Goal: Obtain resource: Download file/media

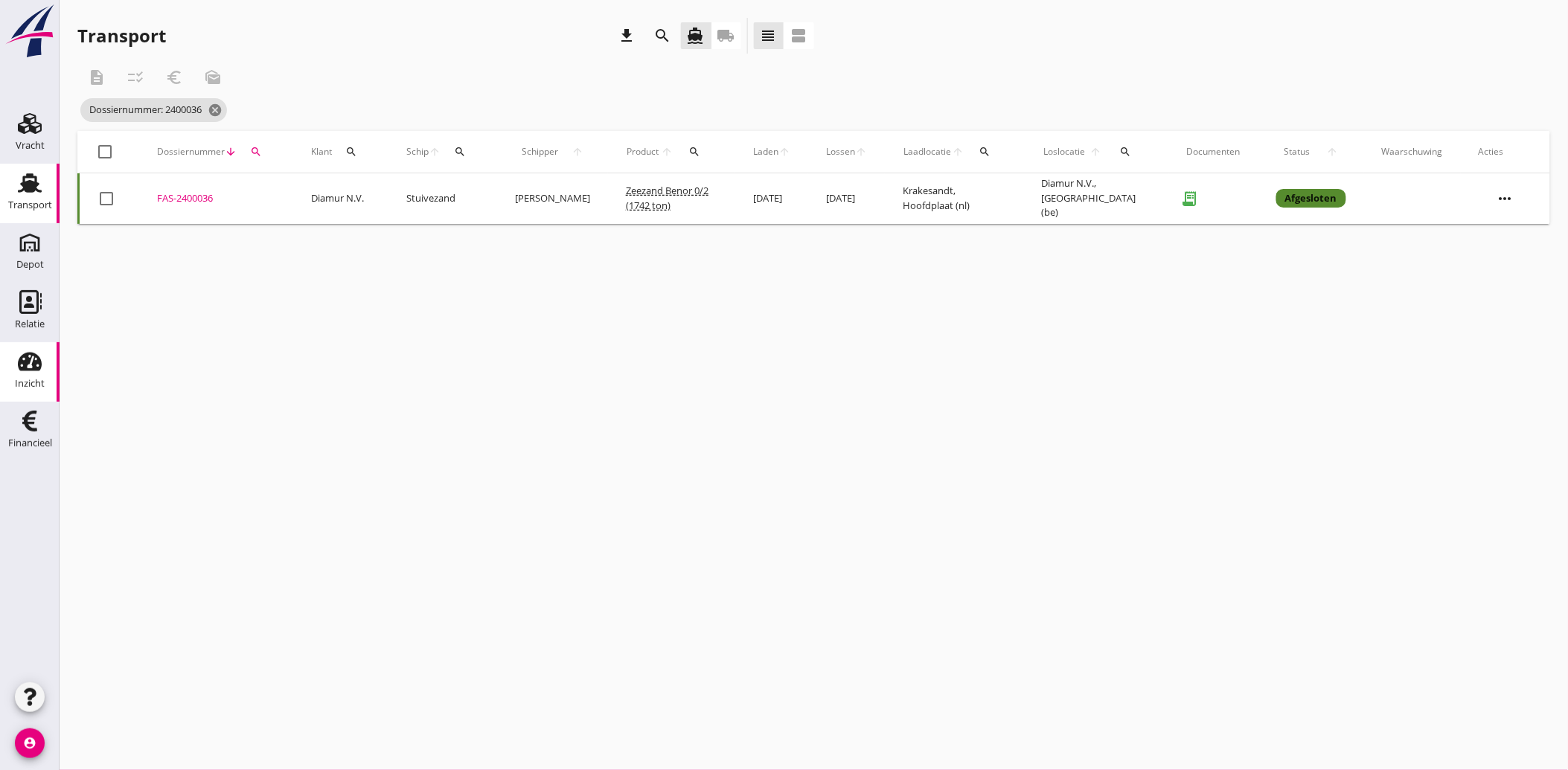
click at [25, 377] on div "Inzicht" at bounding box center [30, 383] width 30 height 20
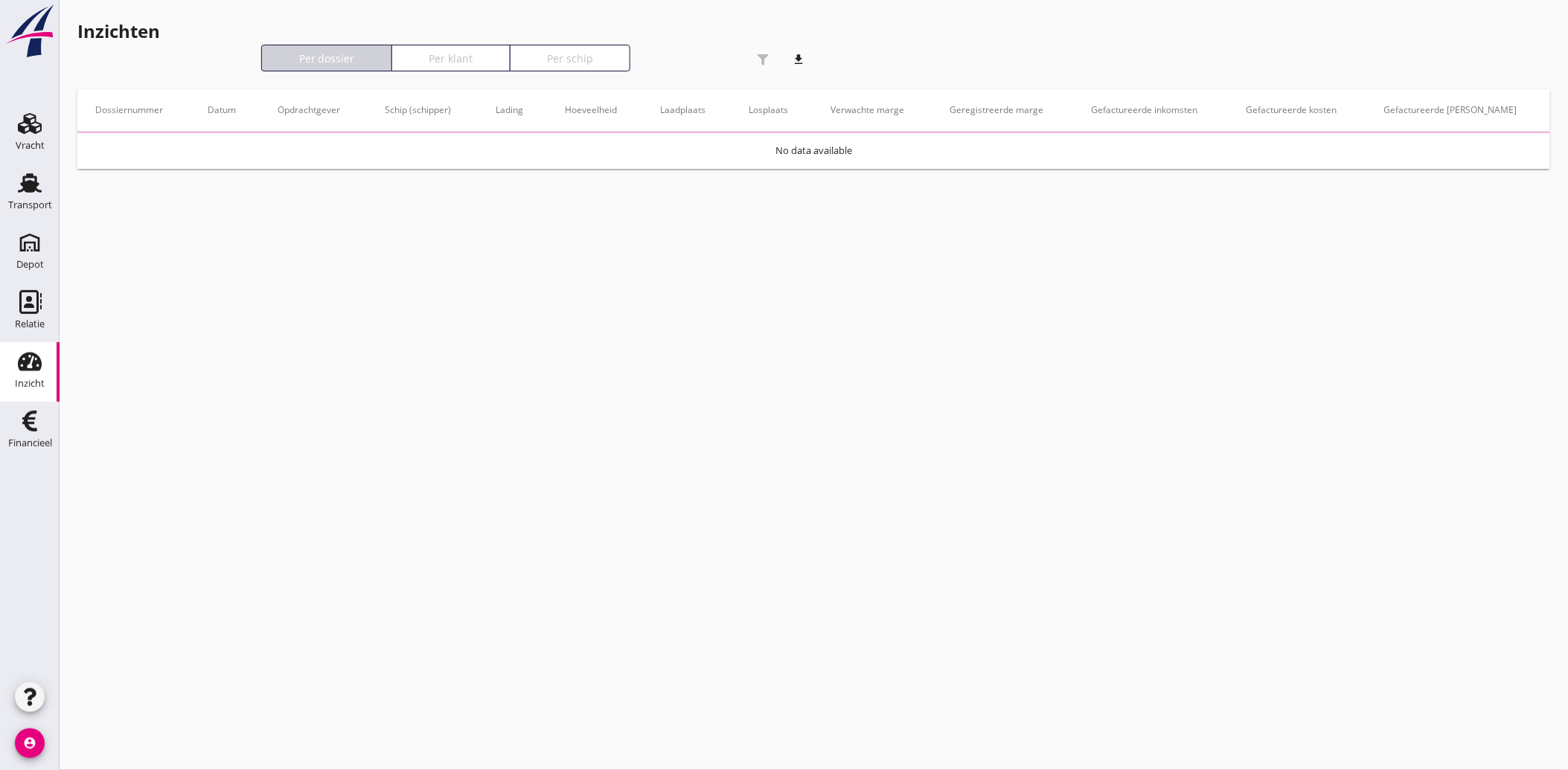
click at [33, 362] on use at bounding box center [30, 362] width 24 height 19
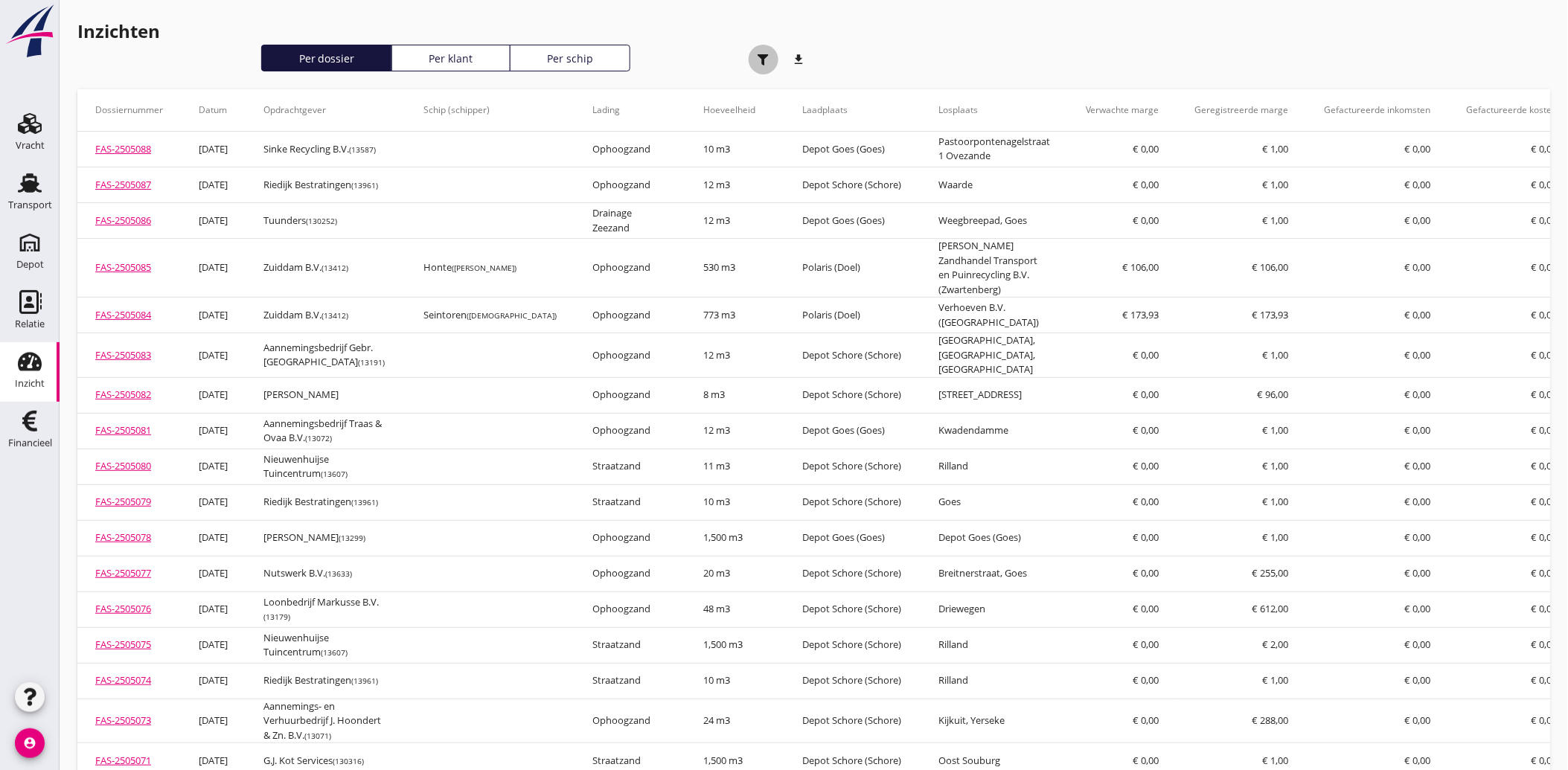
click at [756, 53] on div "button" at bounding box center [763, 59] width 30 height 30
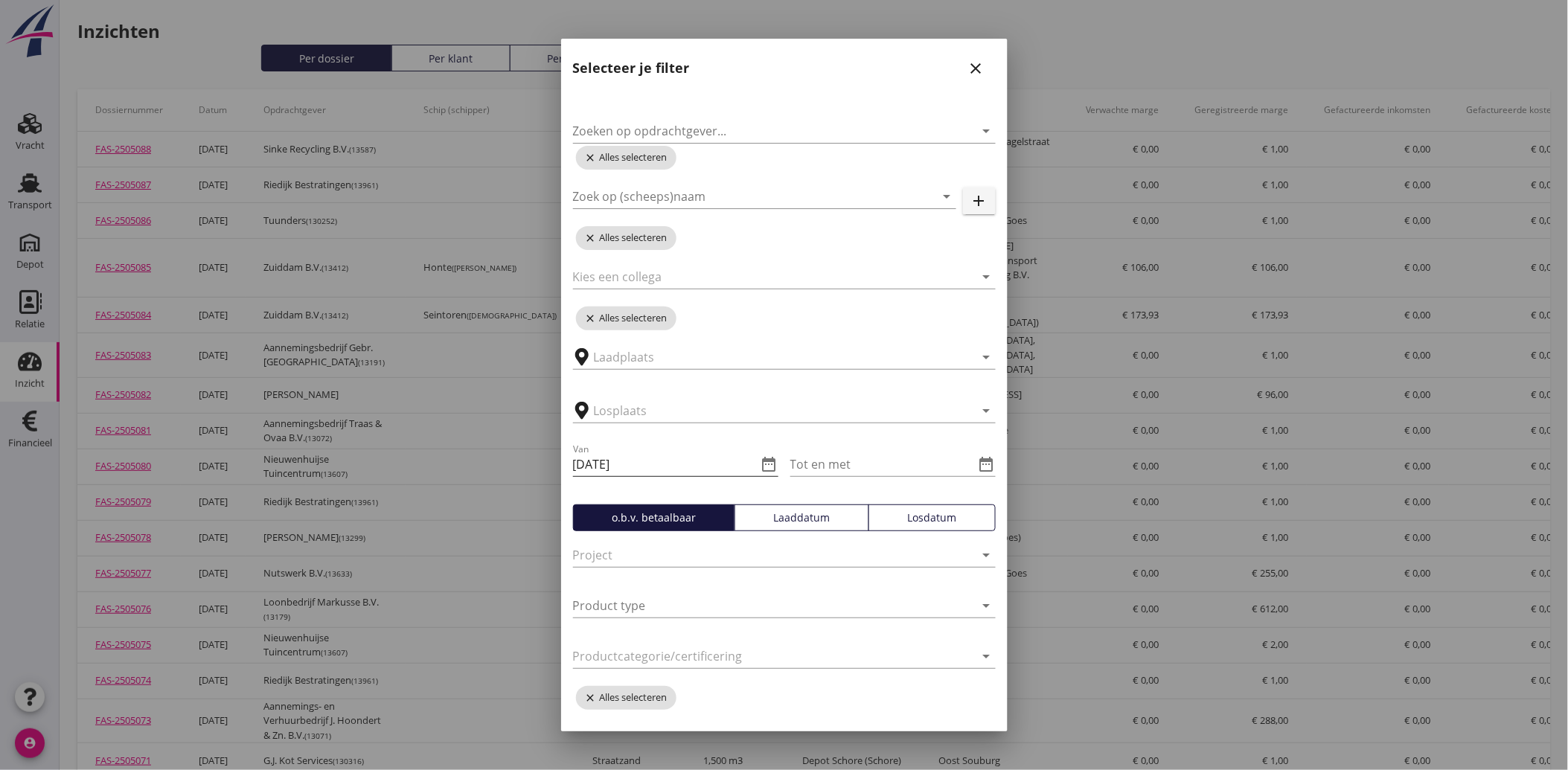
click at [768, 467] on icon "date_range" at bounding box center [770, 464] width 18 height 18
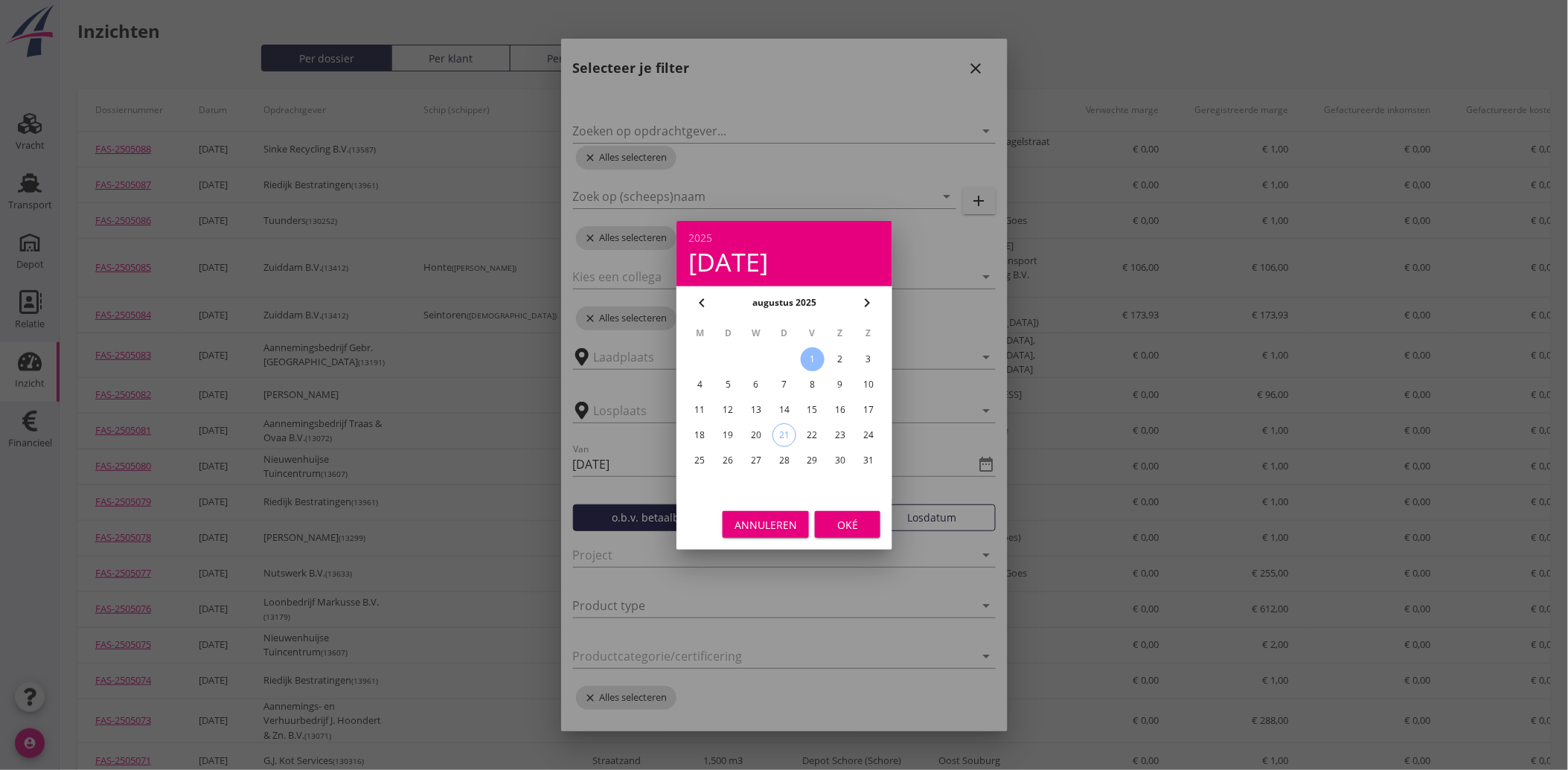
click at [701, 307] on icon "chevron_left" at bounding box center [702, 303] width 18 height 18
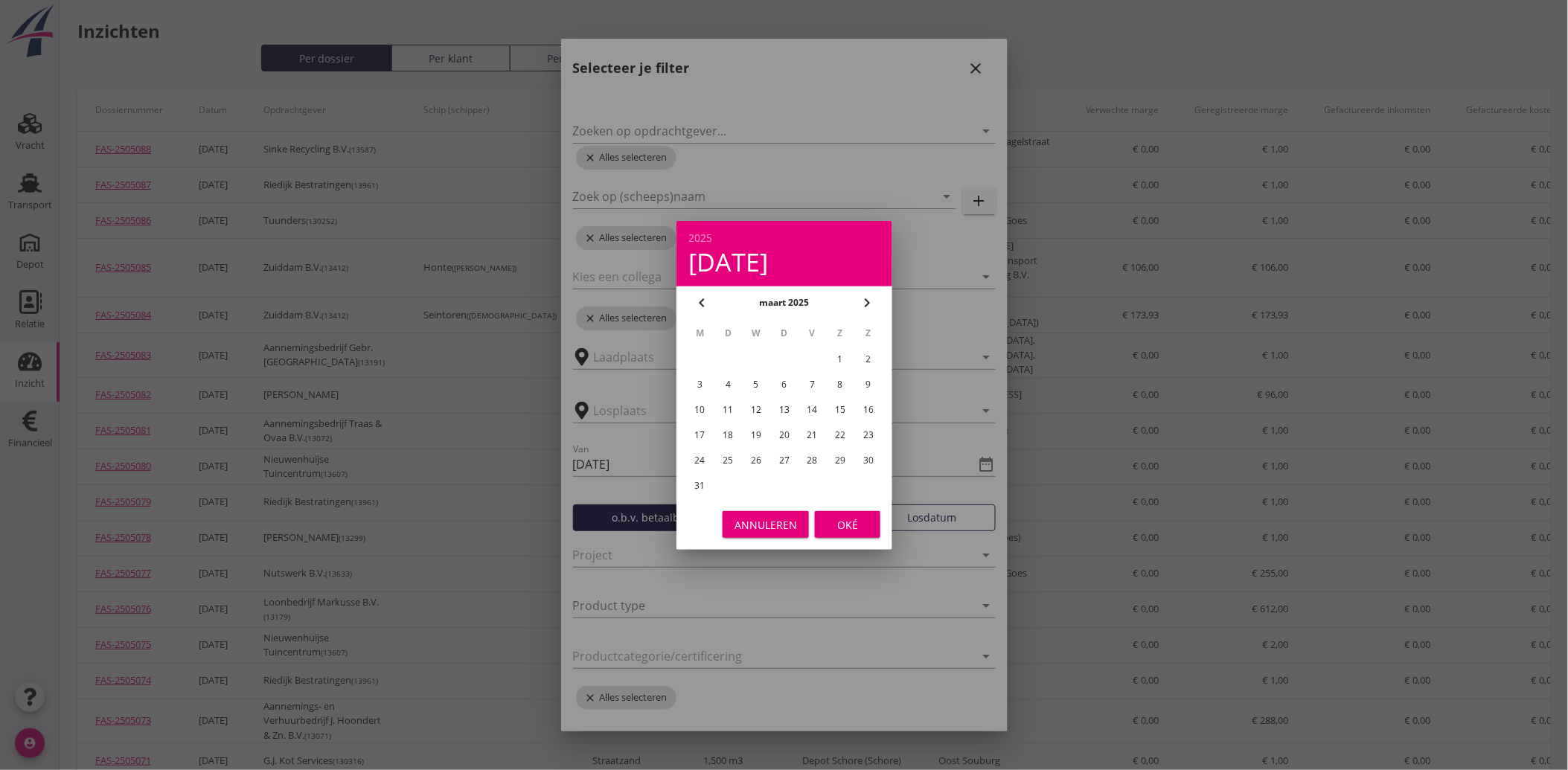
click at [701, 307] on icon "chevron_left" at bounding box center [702, 303] width 18 height 18
click at [750, 352] on div "1" at bounding box center [756, 359] width 24 height 24
type input "2025-01-01"
click at [851, 525] on div "Oké" at bounding box center [847, 524] width 42 height 16
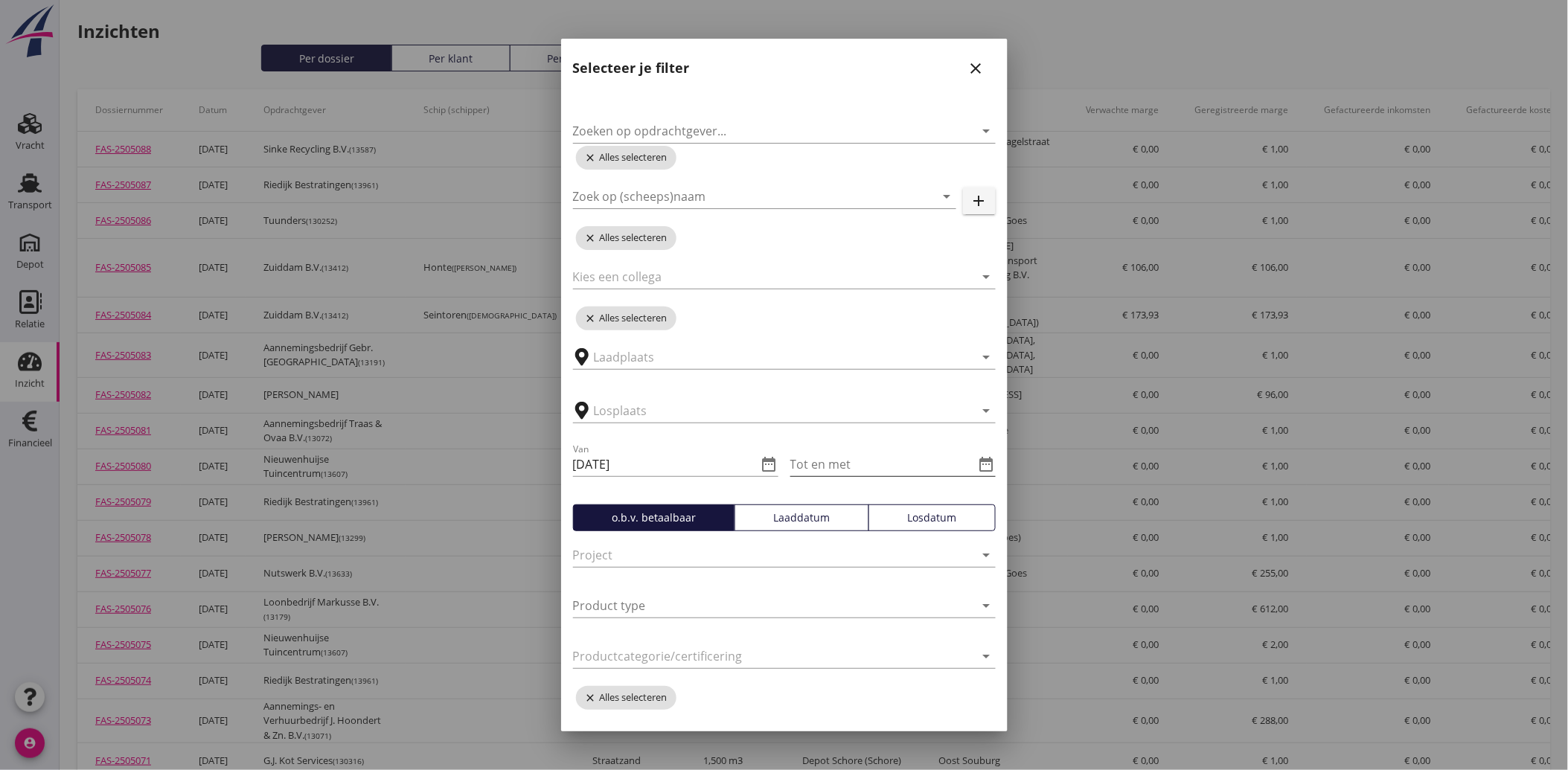
click at [978, 458] on icon "date_range" at bounding box center [987, 464] width 18 height 18
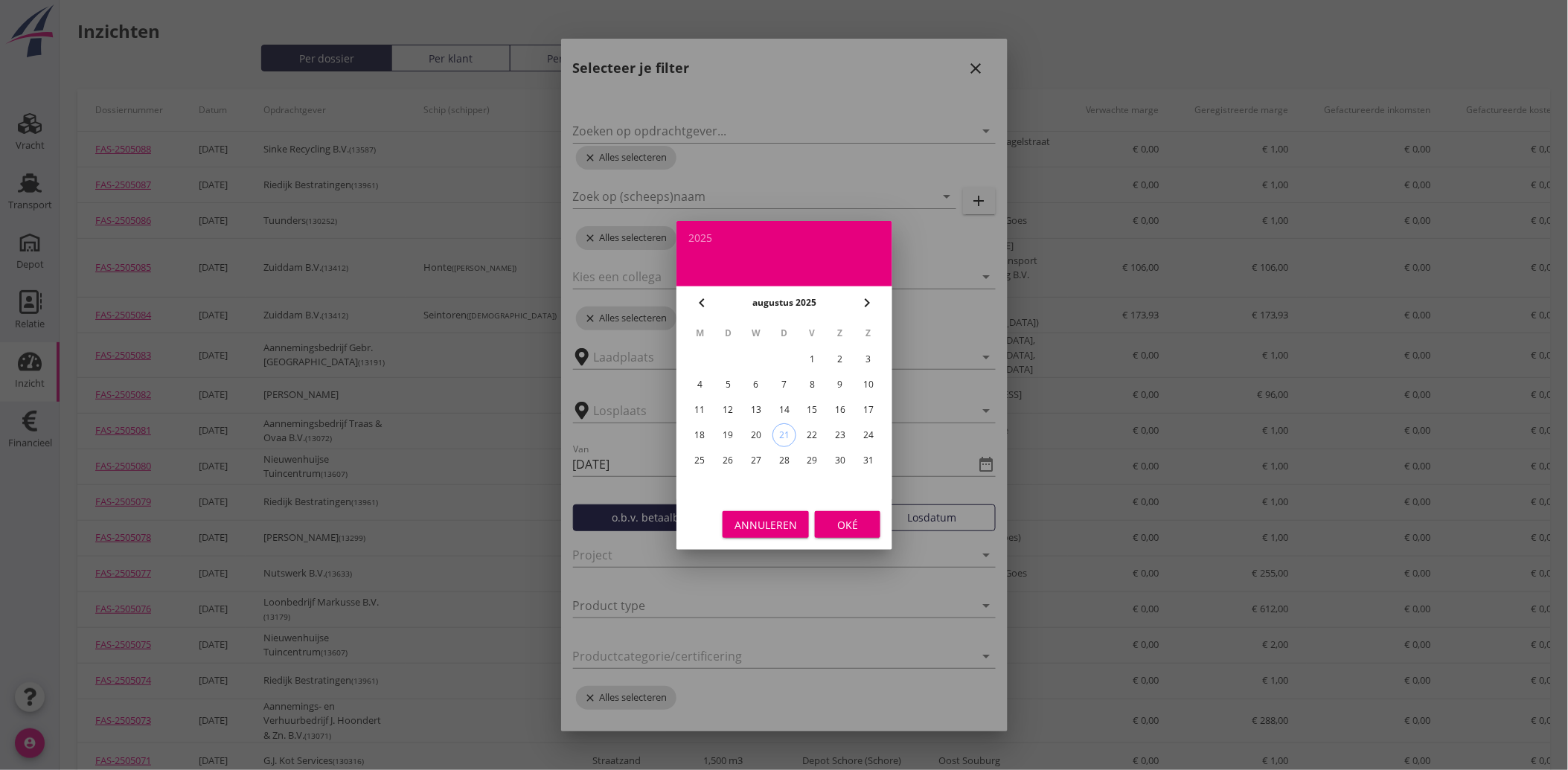
click at [704, 300] on icon "chevron_left" at bounding box center [702, 303] width 18 height 18
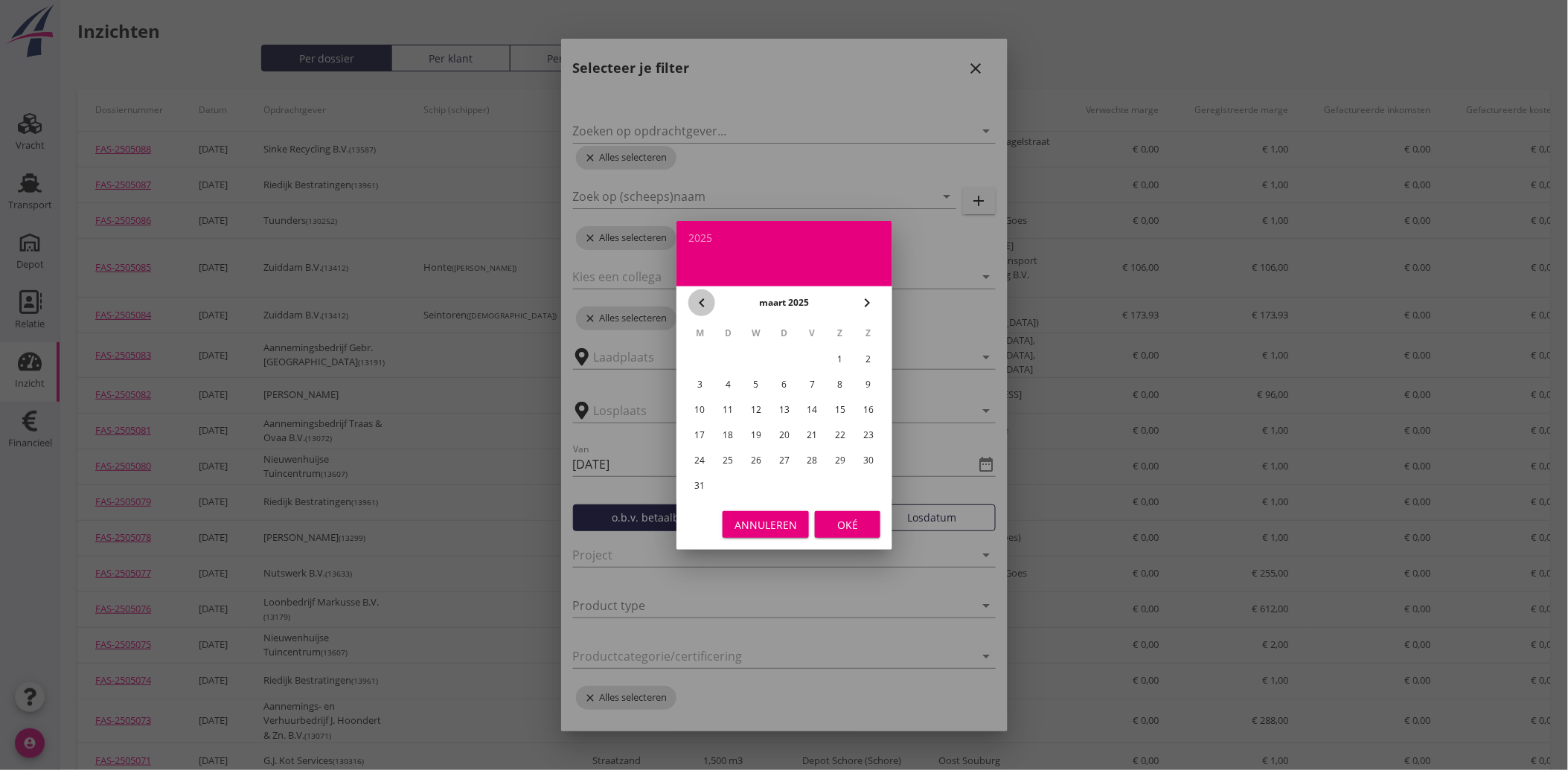
click at [704, 300] on icon "chevron_left" at bounding box center [702, 303] width 18 height 18
click at [707, 308] on icon "chevron_left" at bounding box center [702, 303] width 18 height 18
click at [820, 456] on div "31" at bounding box center [812, 460] width 24 height 24
type input "2025-01-31"
click at [863, 517] on div "Oké" at bounding box center [847, 524] width 42 height 16
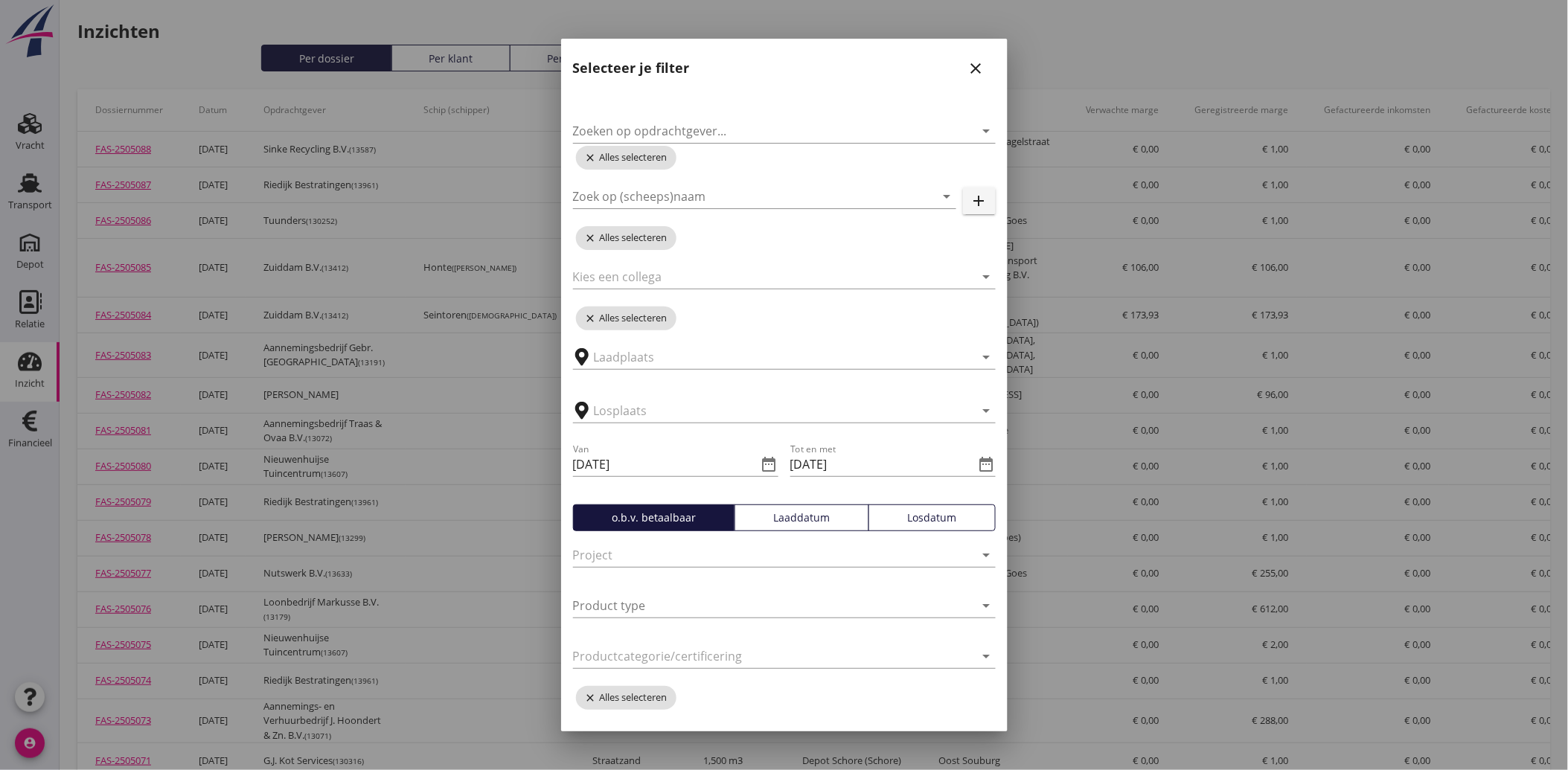
click at [899, 508] on button "Losdatum" at bounding box center [932, 517] width 127 height 27
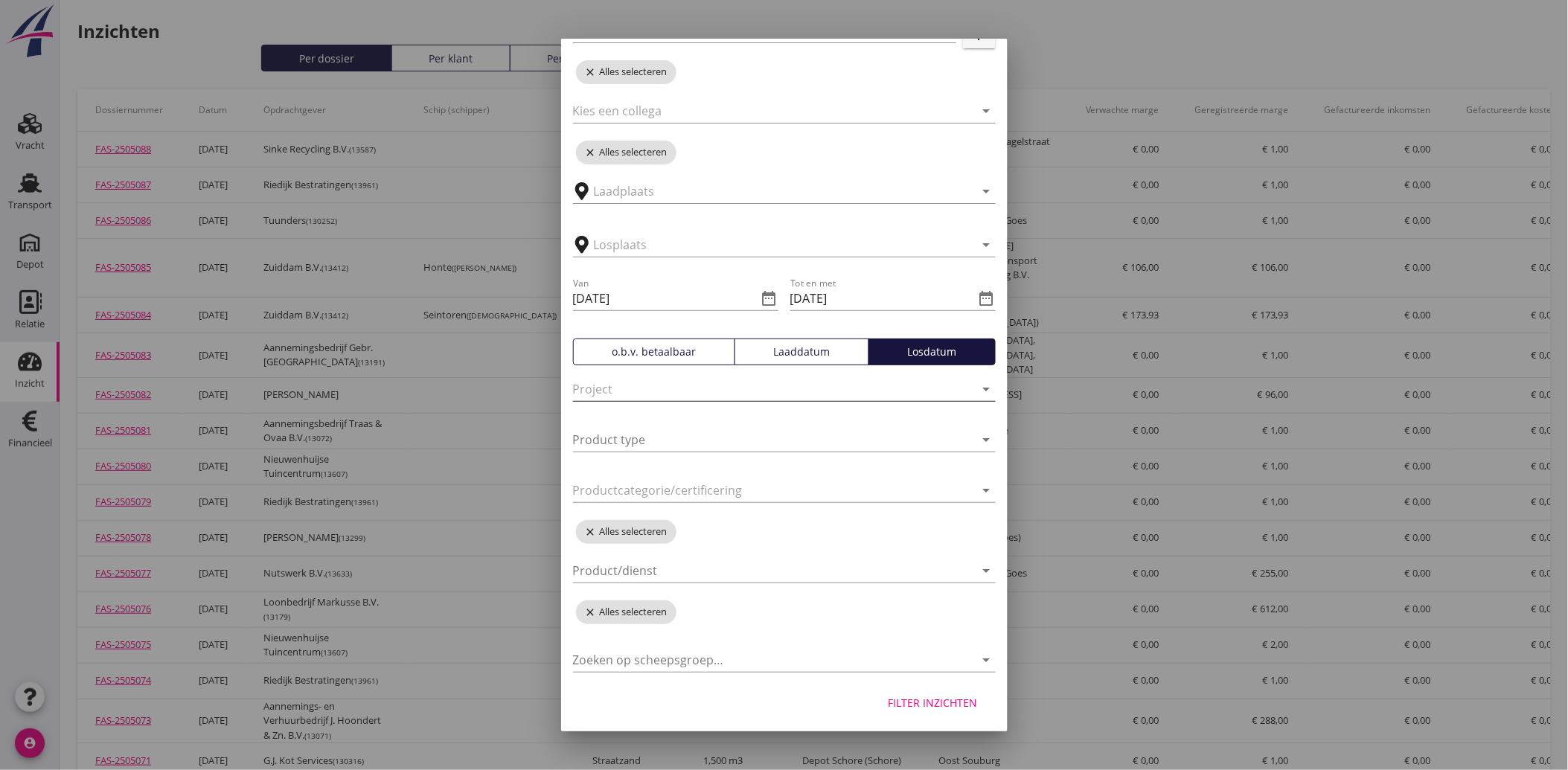
scroll to position [168, 0]
click at [676, 563] on div at bounding box center [774, 569] width 402 height 24
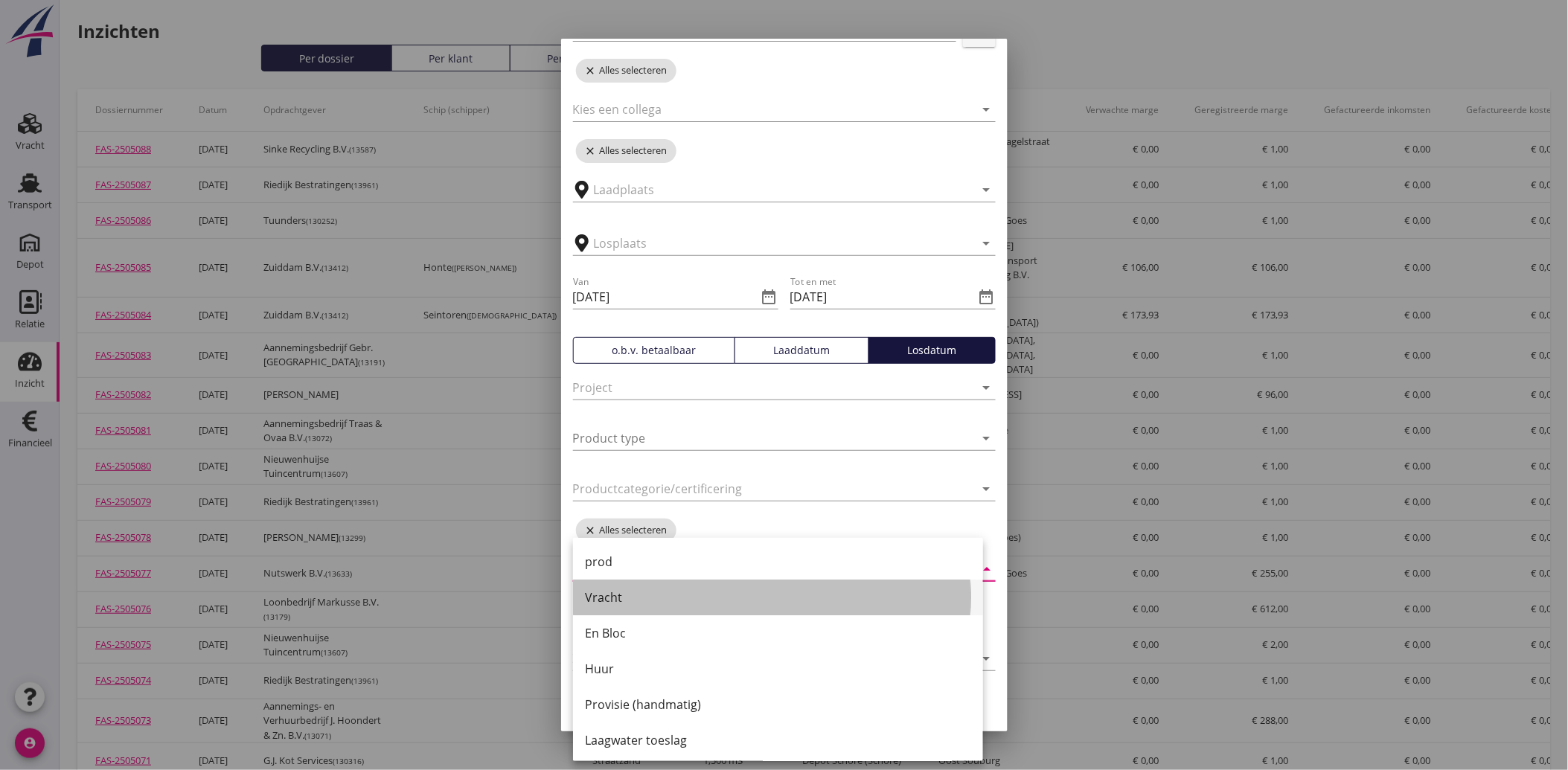
click at [618, 604] on div "Vracht" at bounding box center [778, 598] width 386 height 18
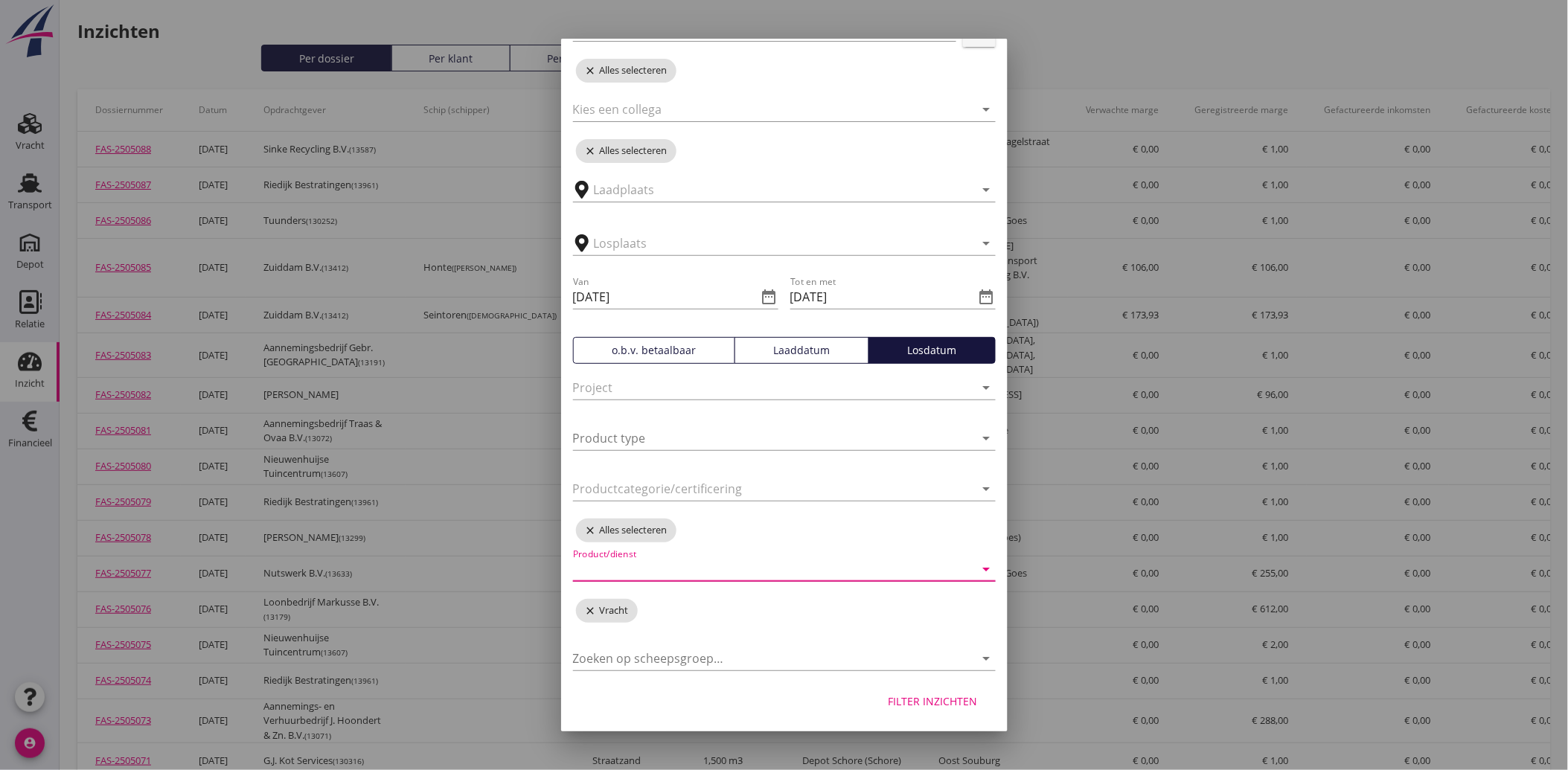
click at [920, 693] on div "Filter inzichten" at bounding box center [933, 701] width 90 height 16
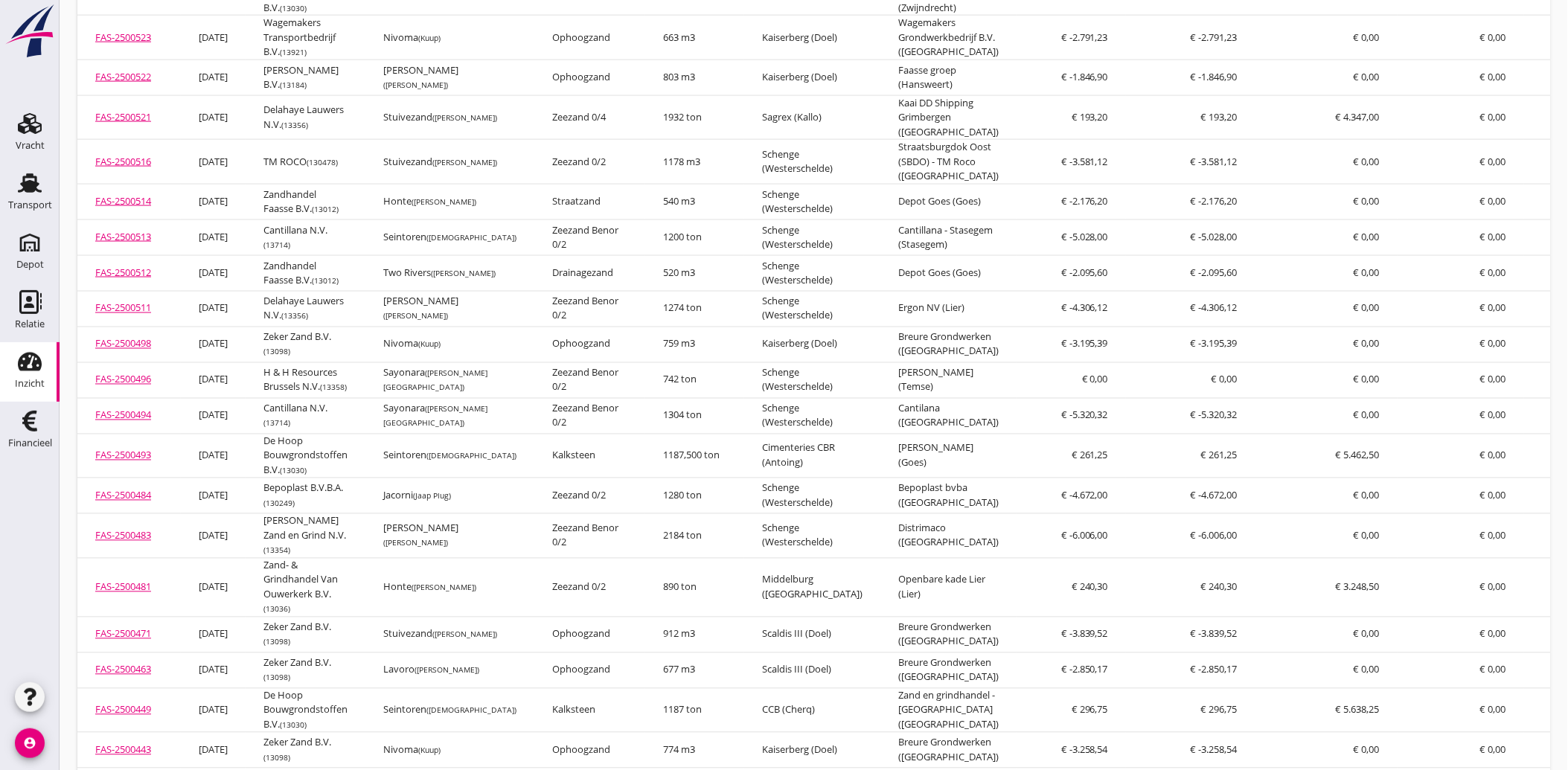
scroll to position [827, 0]
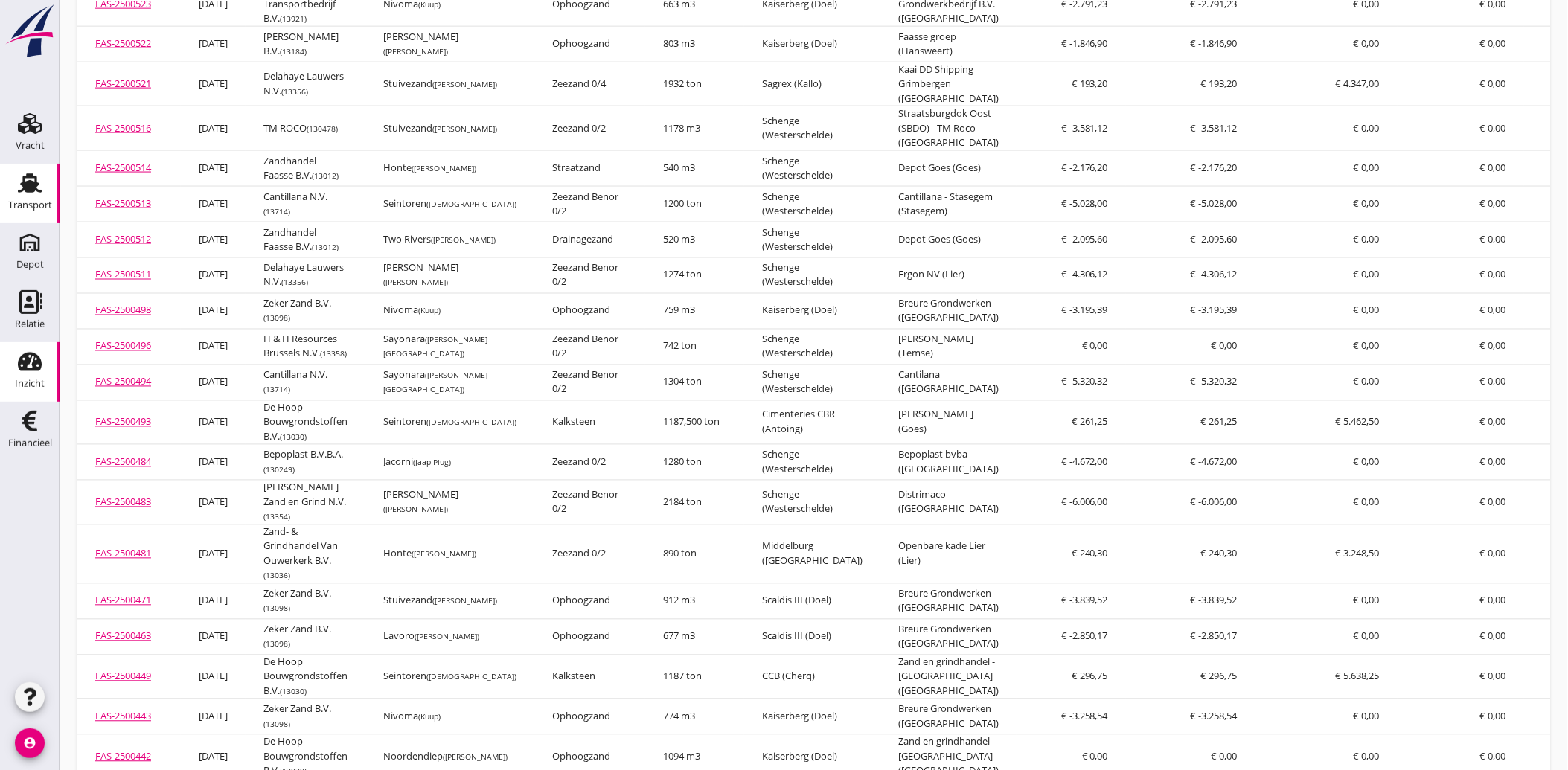
click at [27, 183] on use at bounding box center [30, 184] width 24 height 20
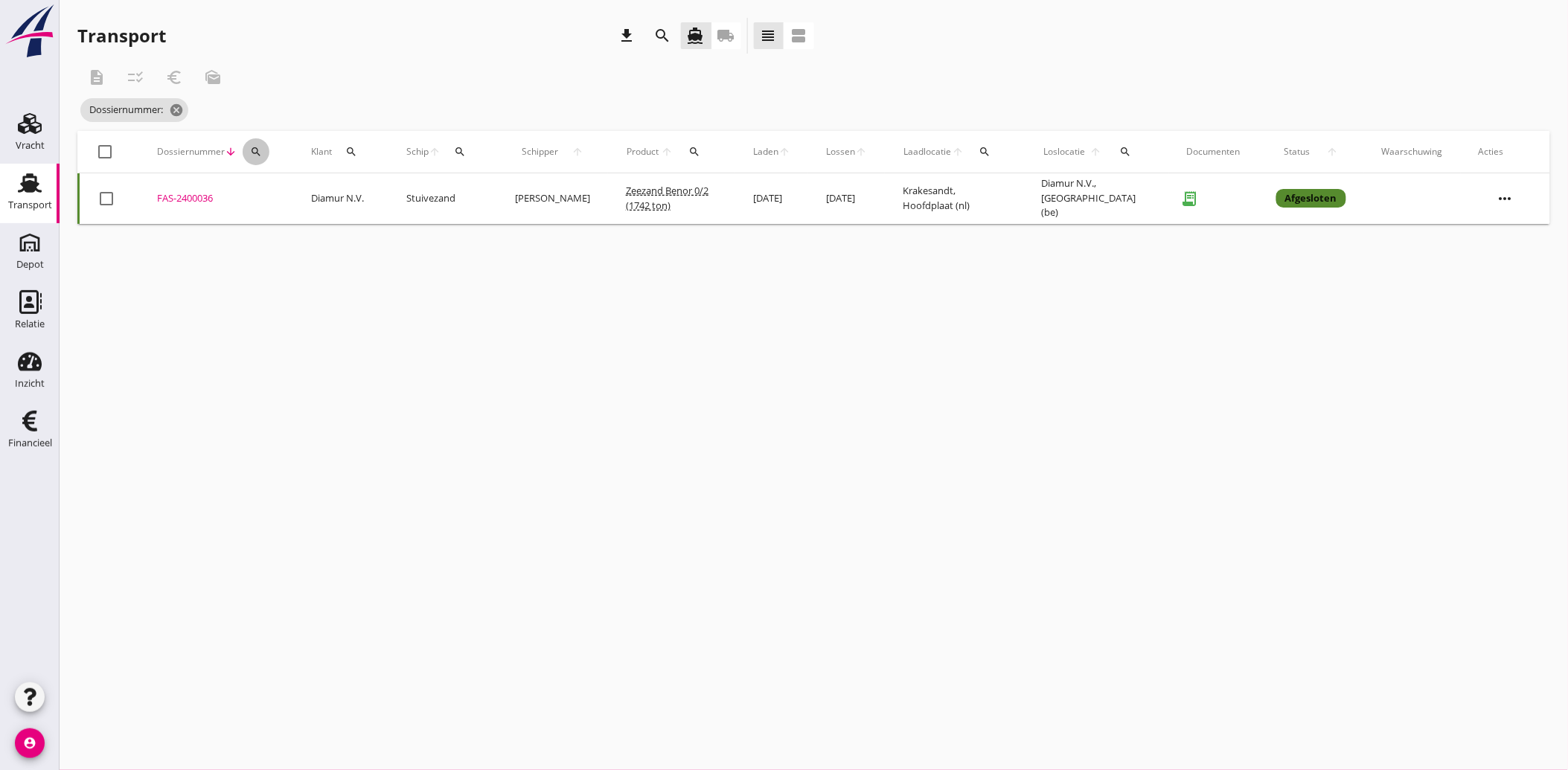
click at [258, 147] on icon "search" at bounding box center [256, 152] width 12 height 12
click at [310, 190] on input "Zoeken op dossiernummer..." at bounding box center [325, 194] width 155 height 24
click at [190, 192] on div "FAS-2401309" at bounding box center [216, 199] width 118 height 15
click at [260, 149] on icon "search" at bounding box center [256, 152] width 12 height 12
drag, startPoint x: 273, startPoint y: 194, endPoint x: 284, endPoint y: 197, distance: 11.4
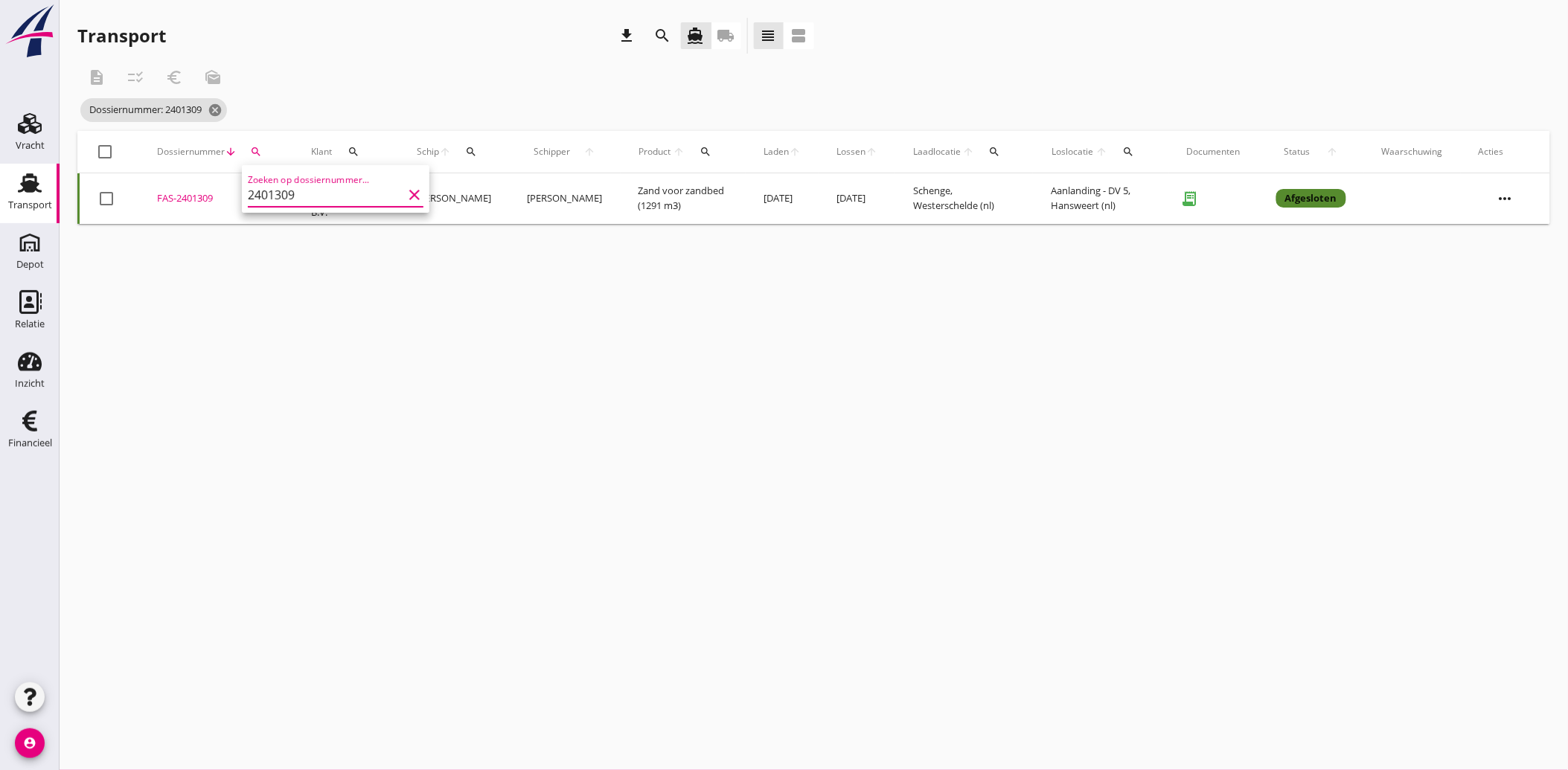
click at [284, 197] on input "2401309" at bounding box center [325, 194] width 155 height 24
click at [183, 192] on div "FAS-2401081" at bounding box center [216, 199] width 118 height 15
click at [252, 154] on icon "search" at bounding box center [256, 152] width 12 height 12
drag, startPoint x: 296, startPoint y: 200, endPoint x: 212, endPoint y: 203, distance: 84.1
click at [212, 203] on div "Deel track en trace Vracht details Vracht aanpassen Schip wijzigen Vracht kopie…" at bounding box center [784, 385] width 1568 height 770
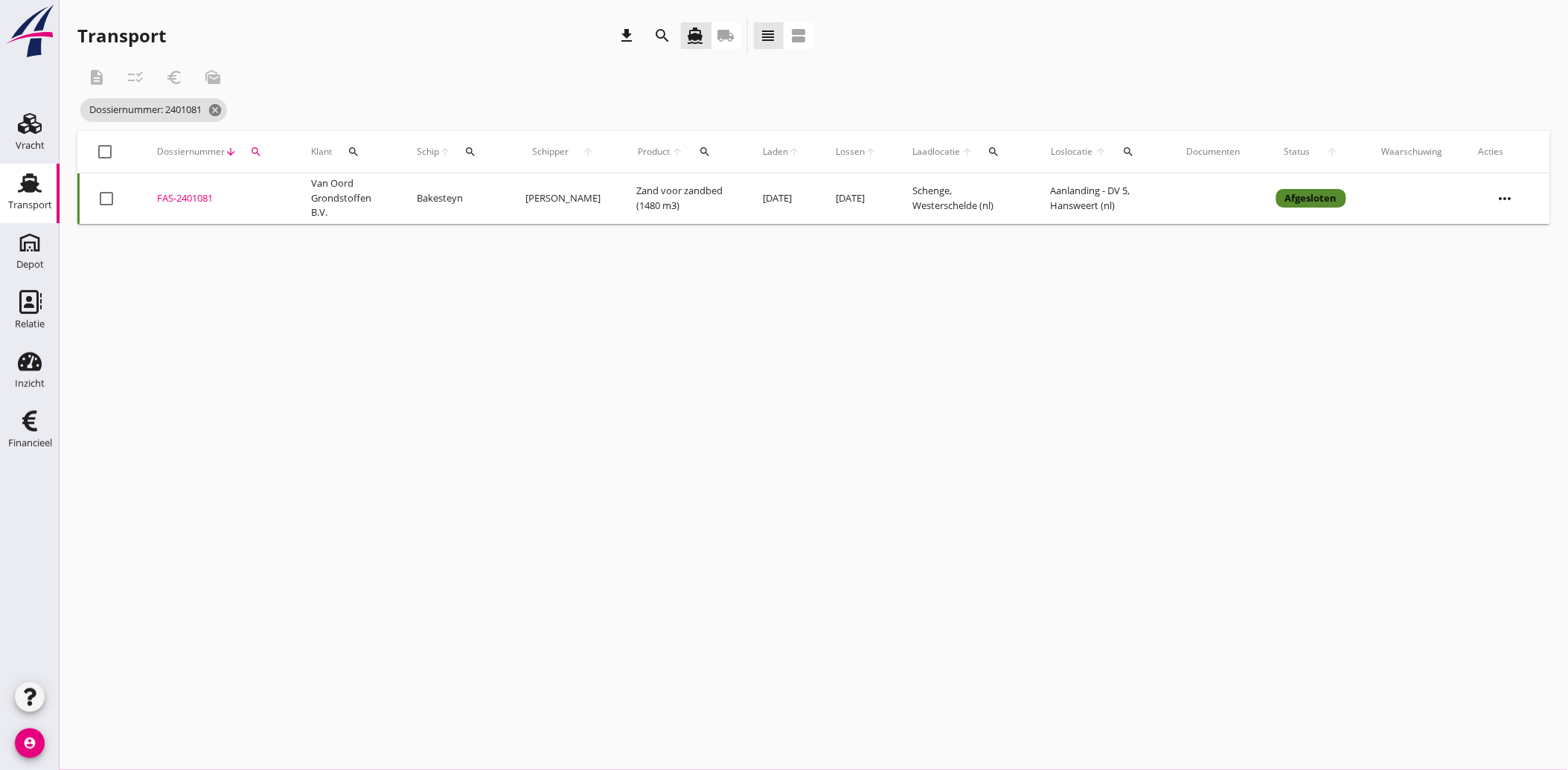
click at [246, 149] on div "search" at bounding box center [256, 152] width 27 height 12
click at [306, 198] on input "2401081" at bounding box center [325, 194] width 155 height 24
click at [188, 190] on td "FAS-2402656 upload_file Drop hier uw bestand om het aan het dossier toe te voeg…" at bounding box center [215, 203] width 154 height 58
click at [259, 155] on icon "search" at bounding box center [256, 152] width 12 height 12
click at [294, 196] on input "2402656" at bounding box center [325, 194] width 155 height 24
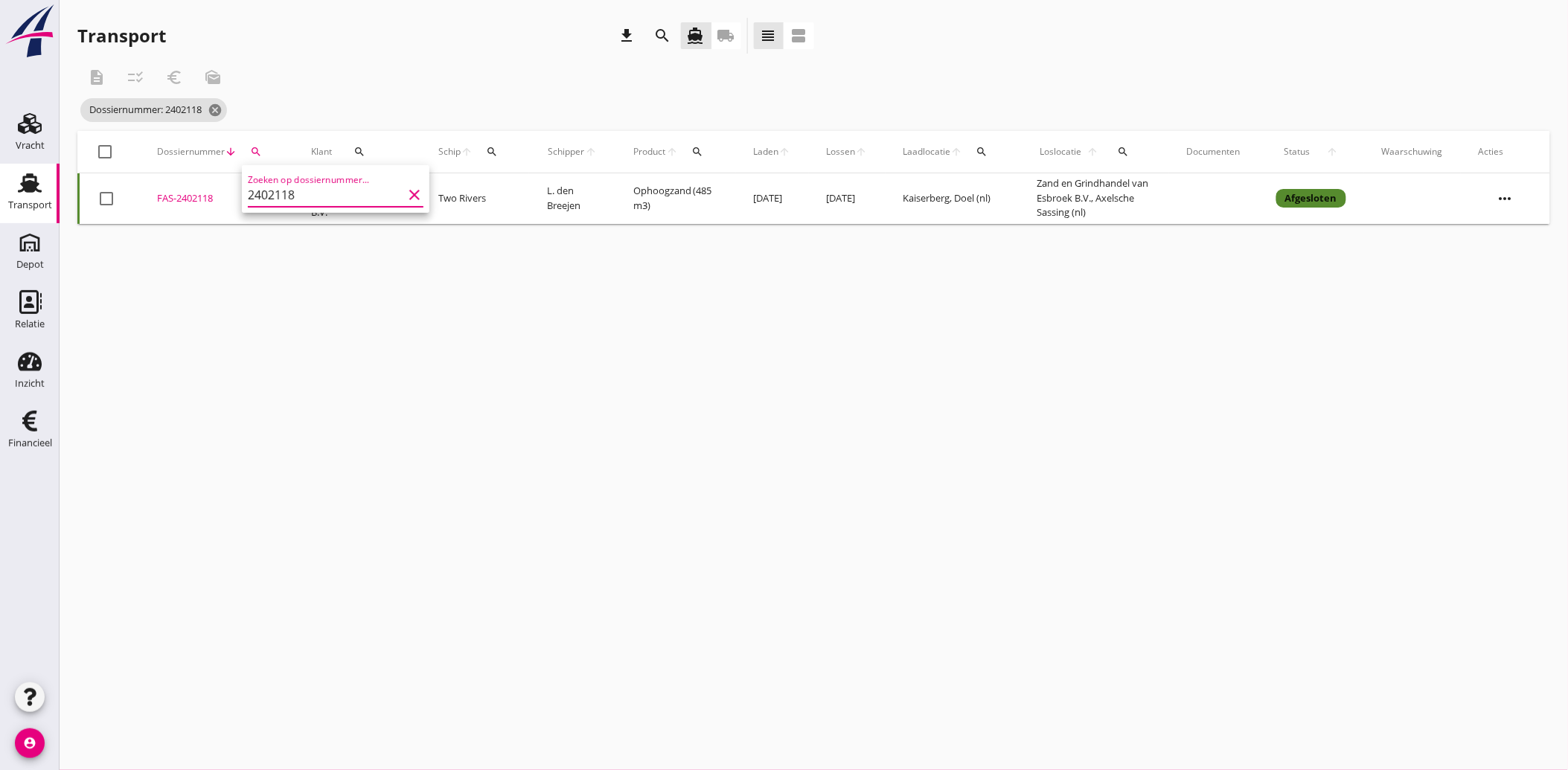
type input "2402118"
click at [203, 200] on div "FAS-2402118" at bounding box center [216, 199] width 118 height 15
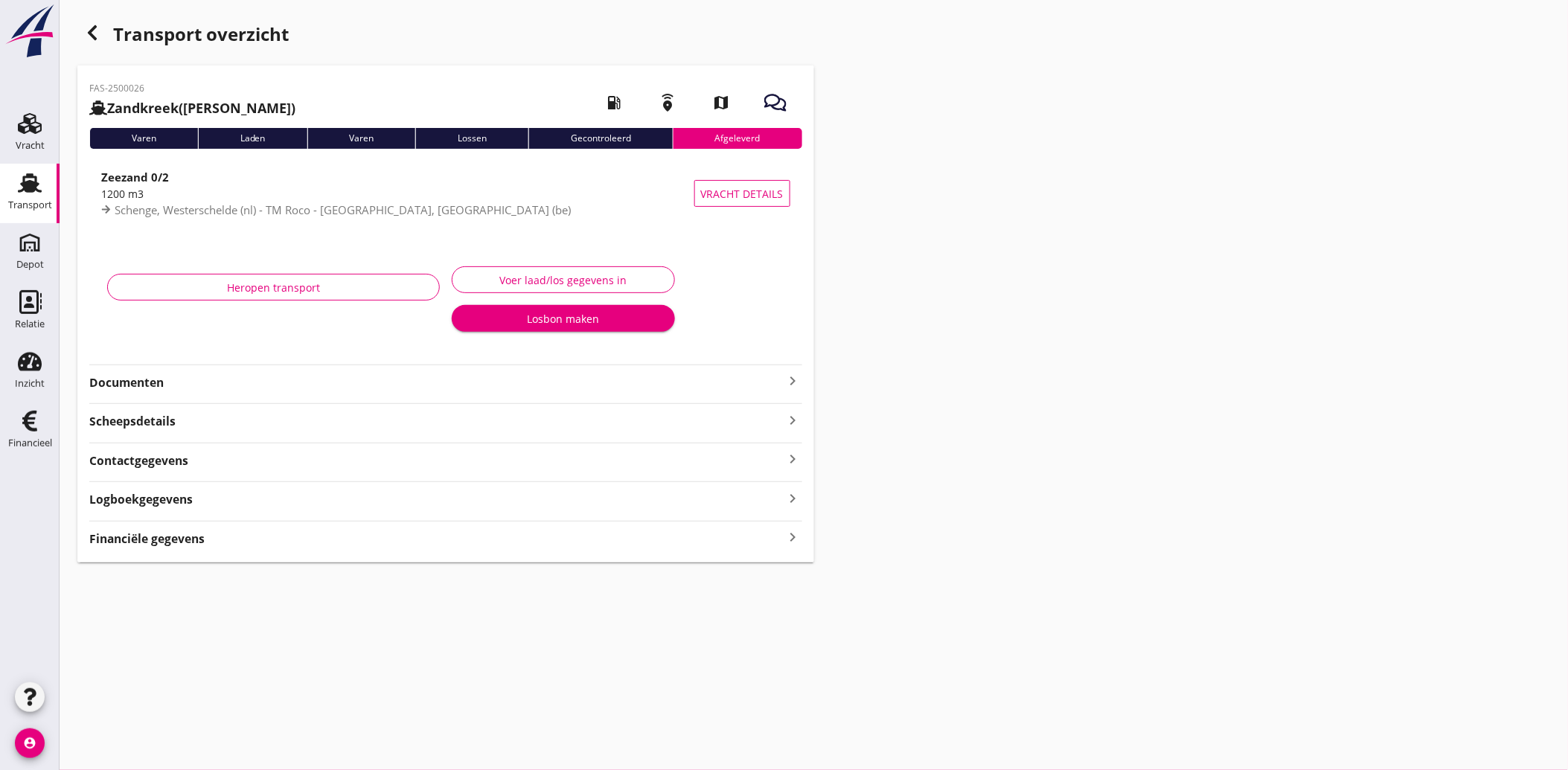
click at [166, 539] on strong "Financiële gegevens" at bounding box center [147, 539] width 115 height 17
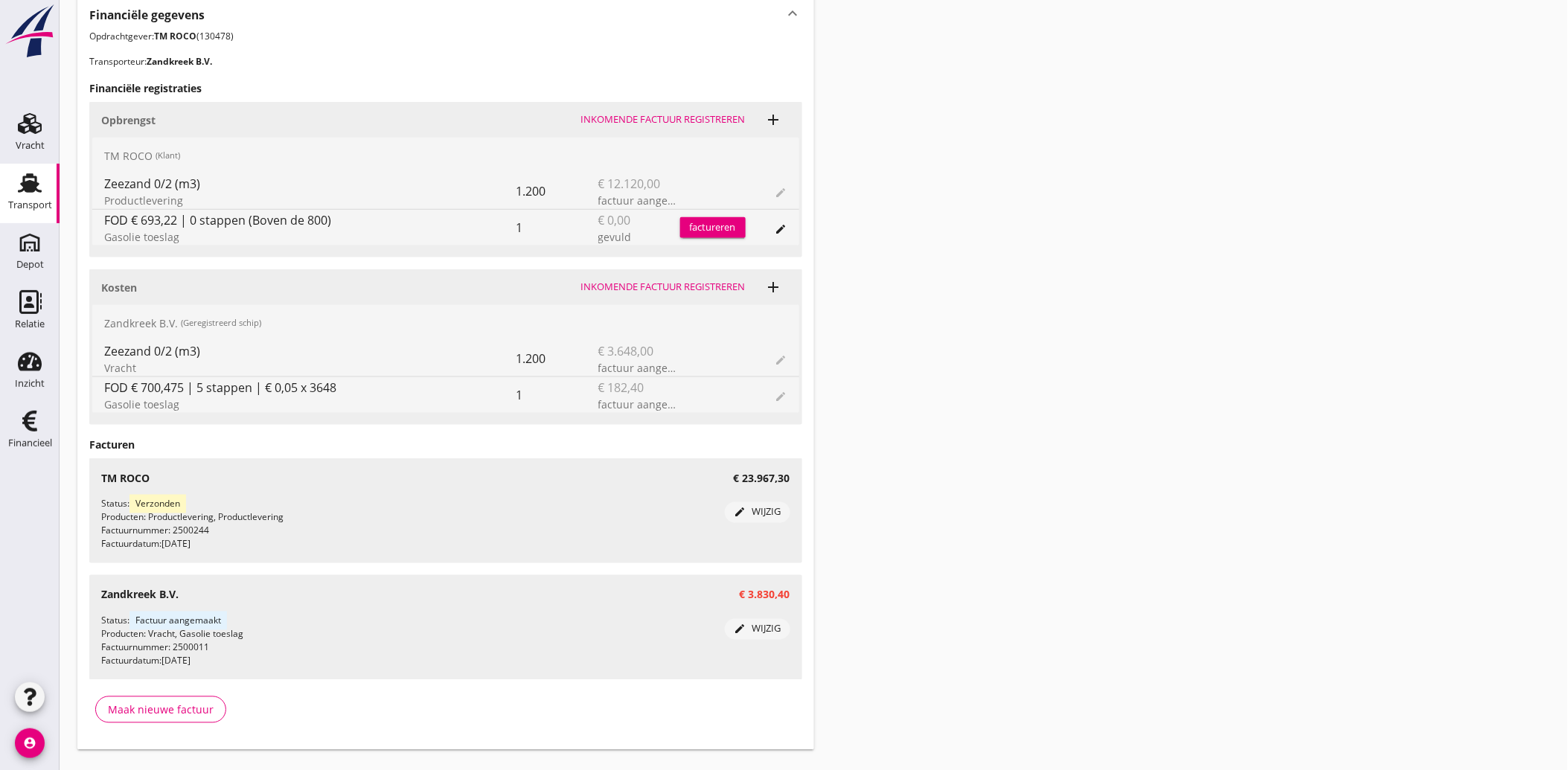
scroll to position [557, 0]
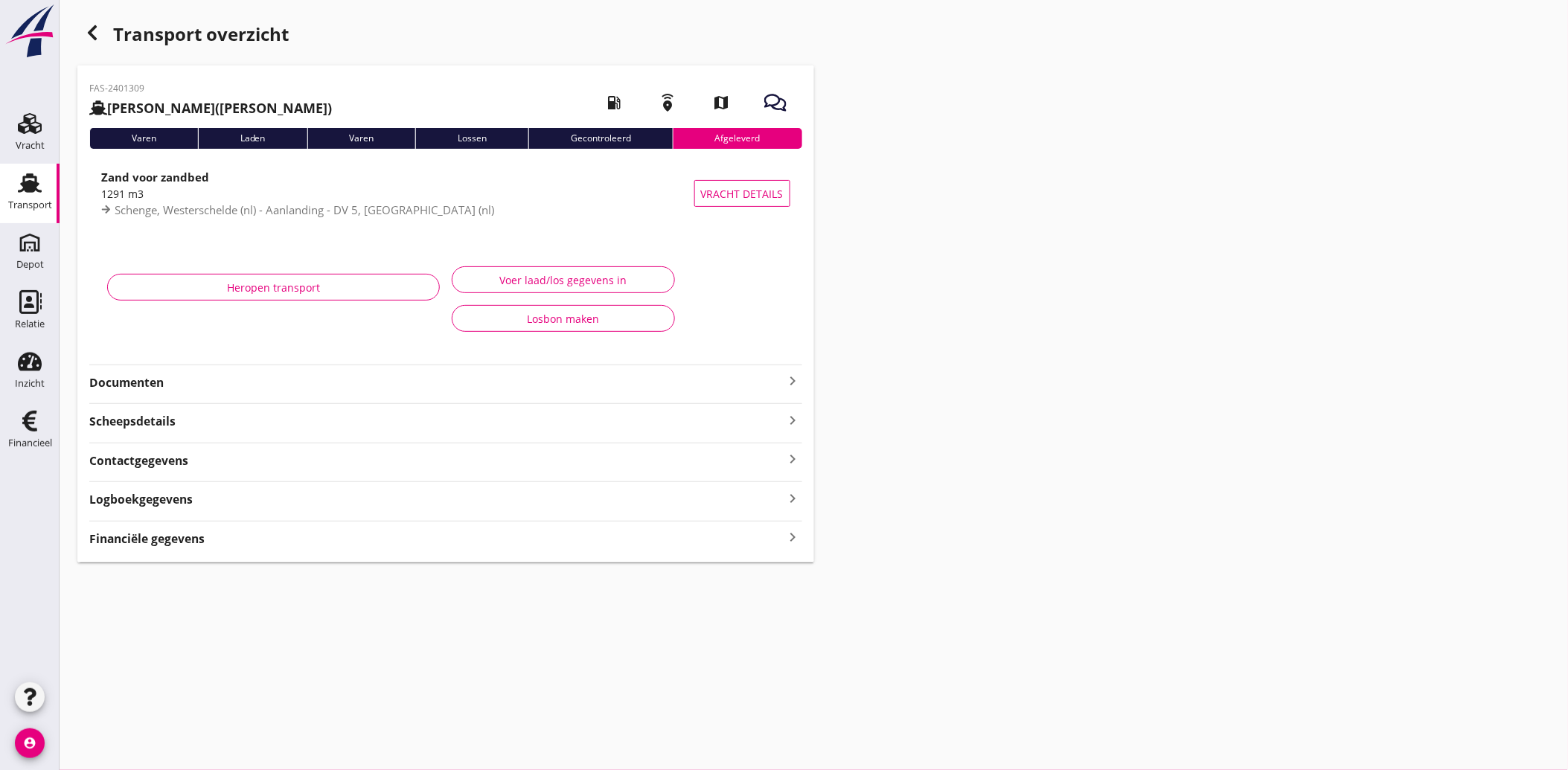
click at [156, 384] on strong "Documenten" at bounding box center [437, 382] width 695 height 17
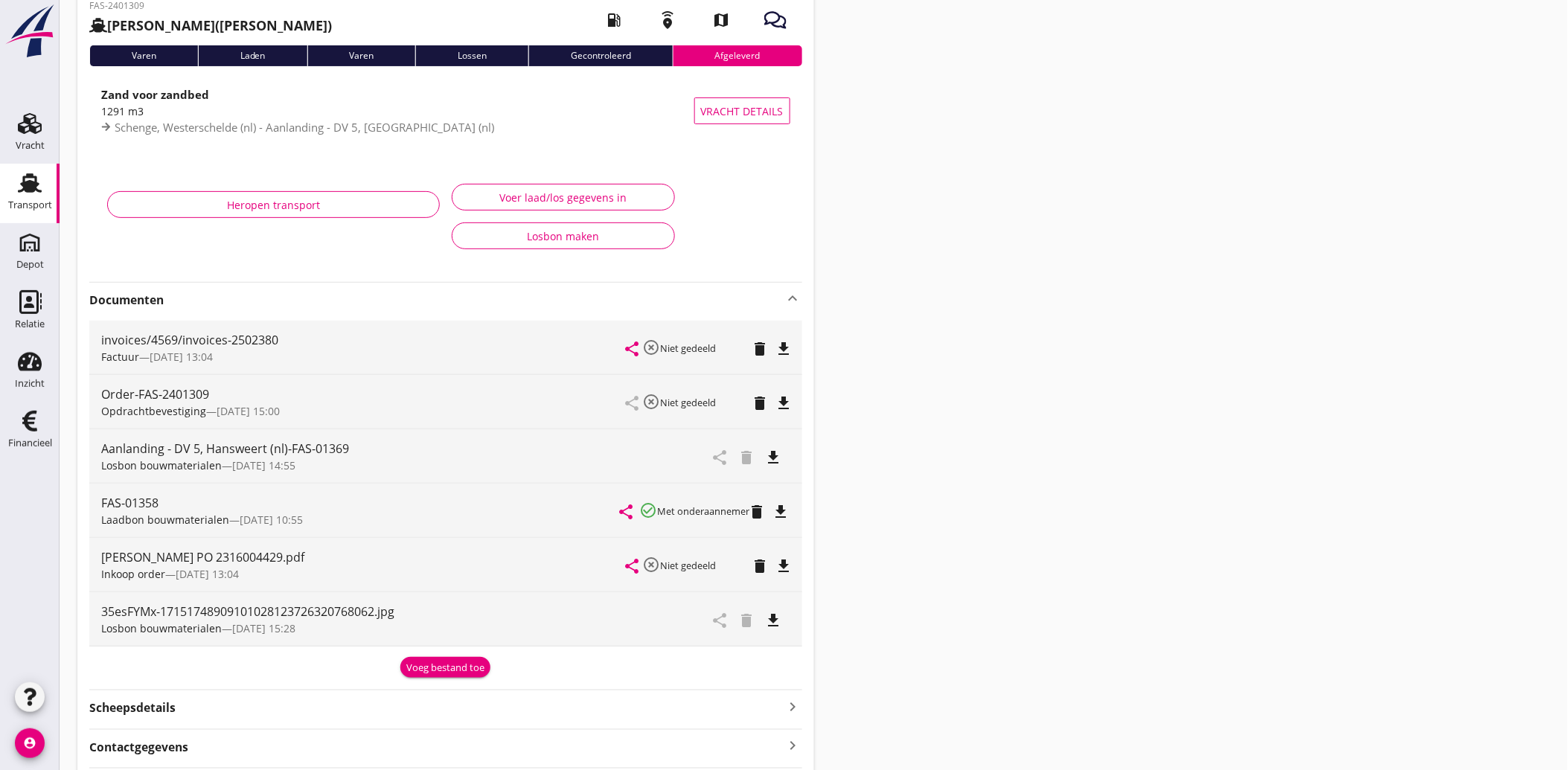
scroll to position [215, 0]
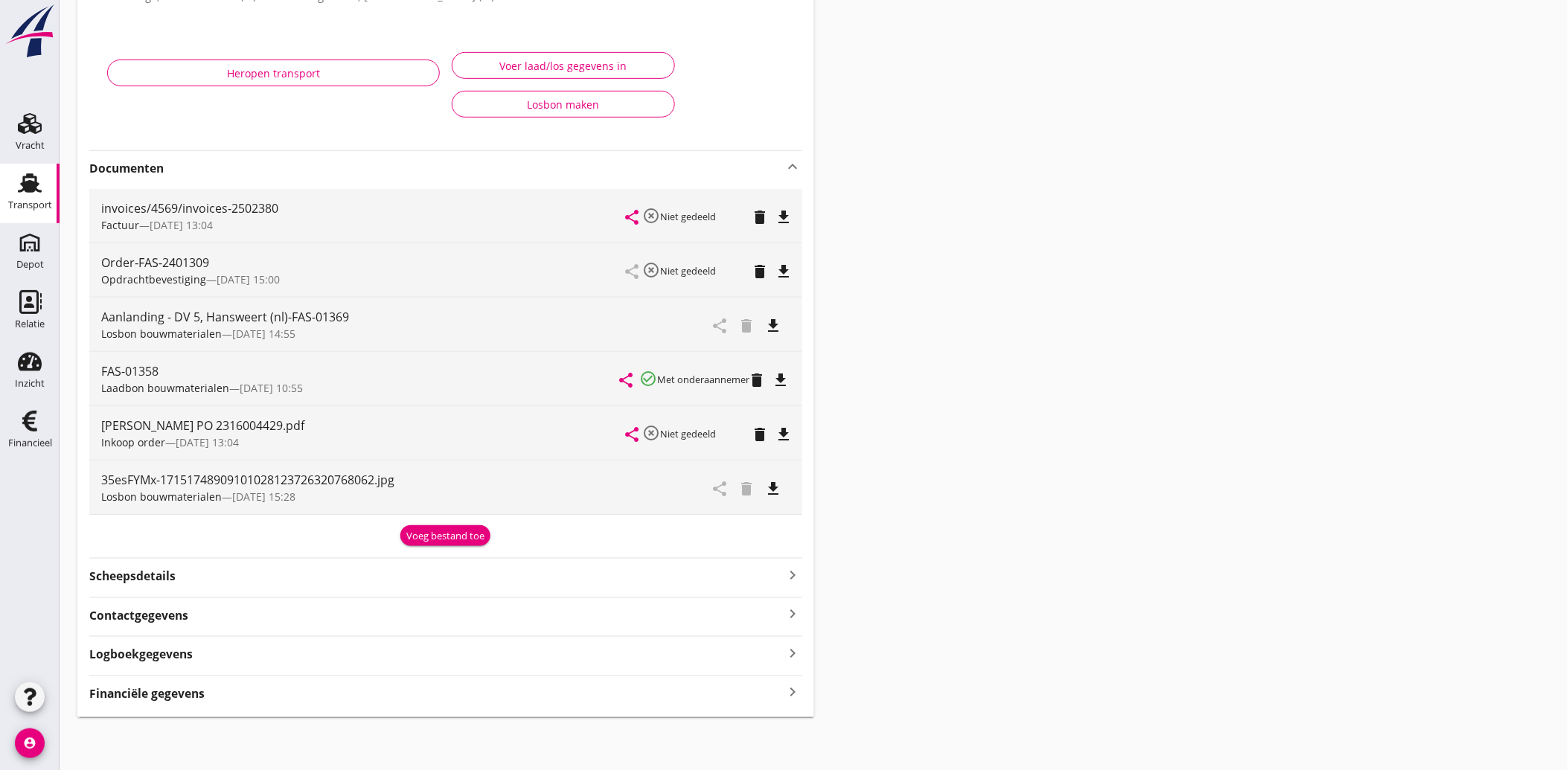
click at [358, 693] on div "Financiële gegevens keyboard_arrow_right" at bounding box center [446, 693] width 713 height 20
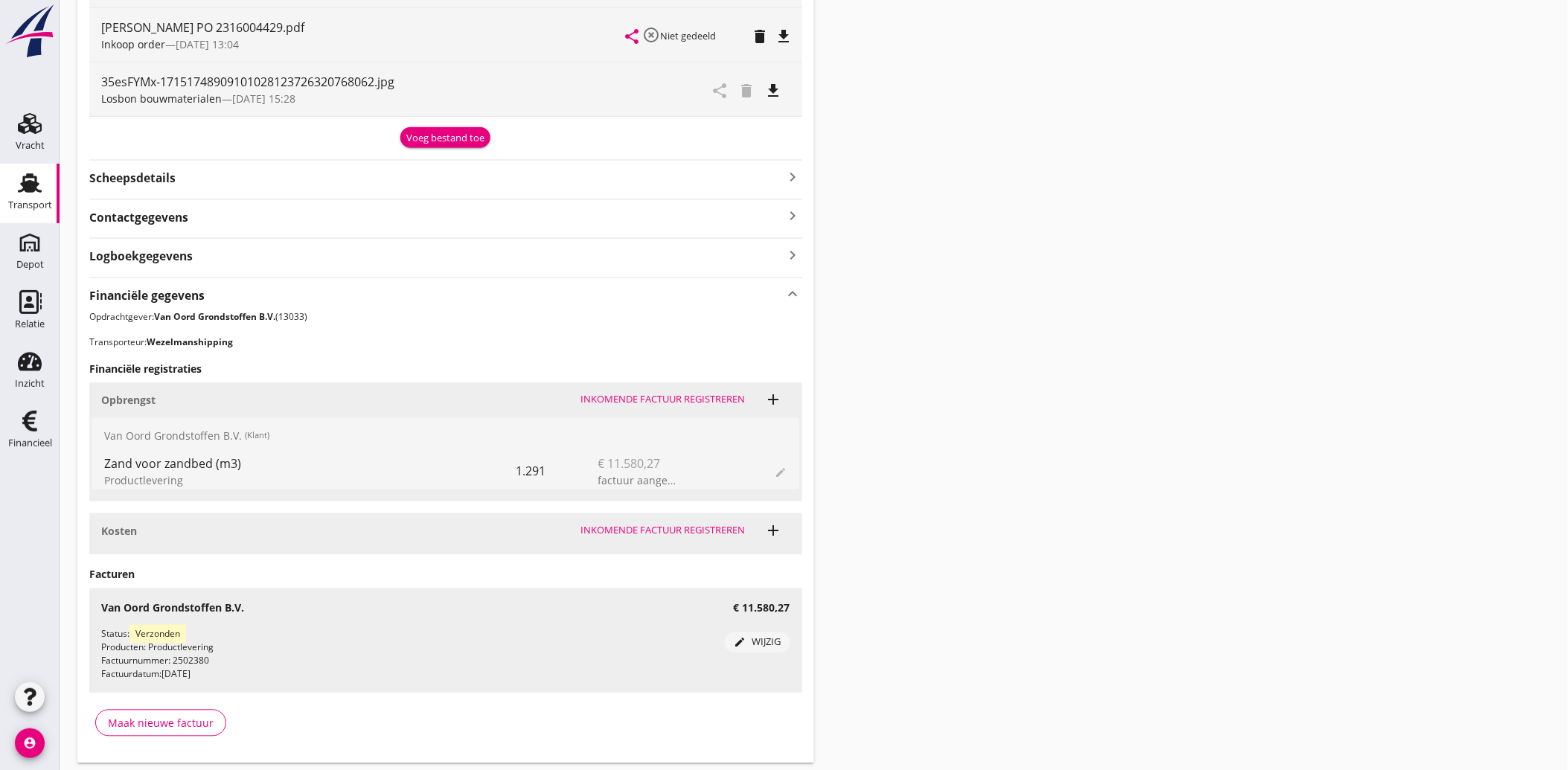
scroll to position [628, 0]
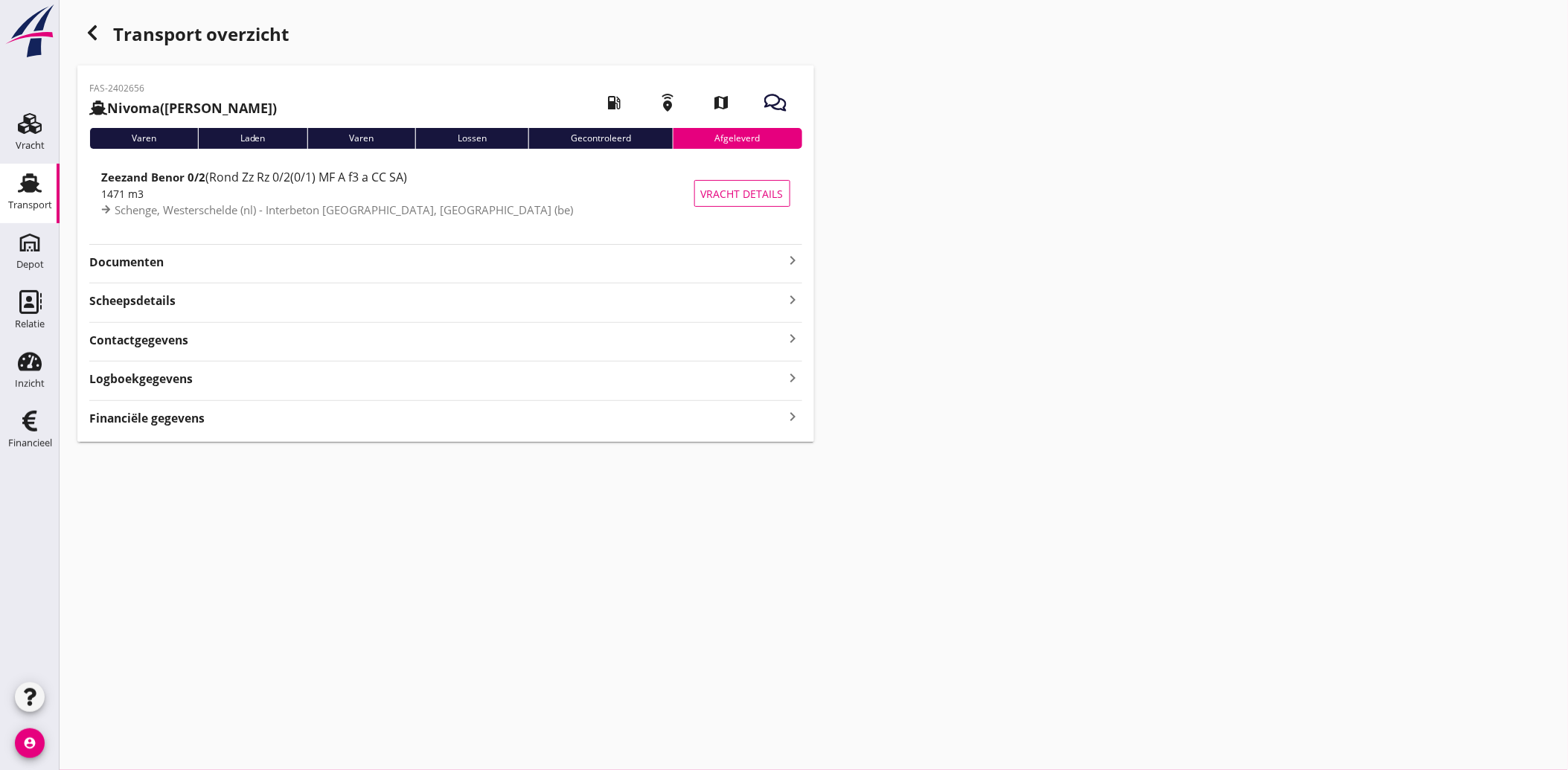
click at [155, 269] on strong "Documenten" at bounding box center [437, 262] width 695 height 17
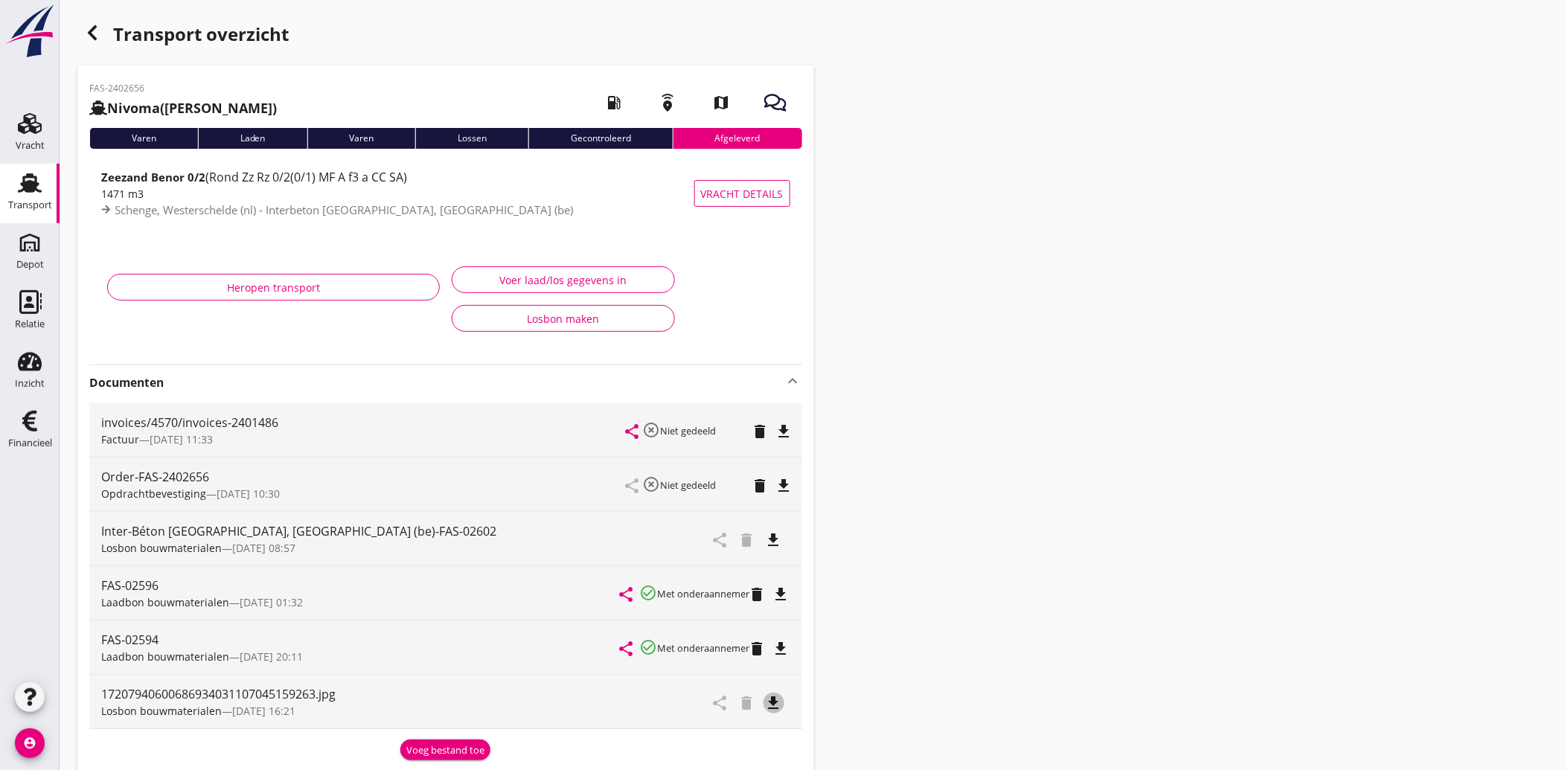
click at [774, 698] on icon "file_download" at bounding box center [774, 703] width 18 height 18
click at [781, 428] on icon "file_download" at bounding box center [784, 432] width 18 height 18
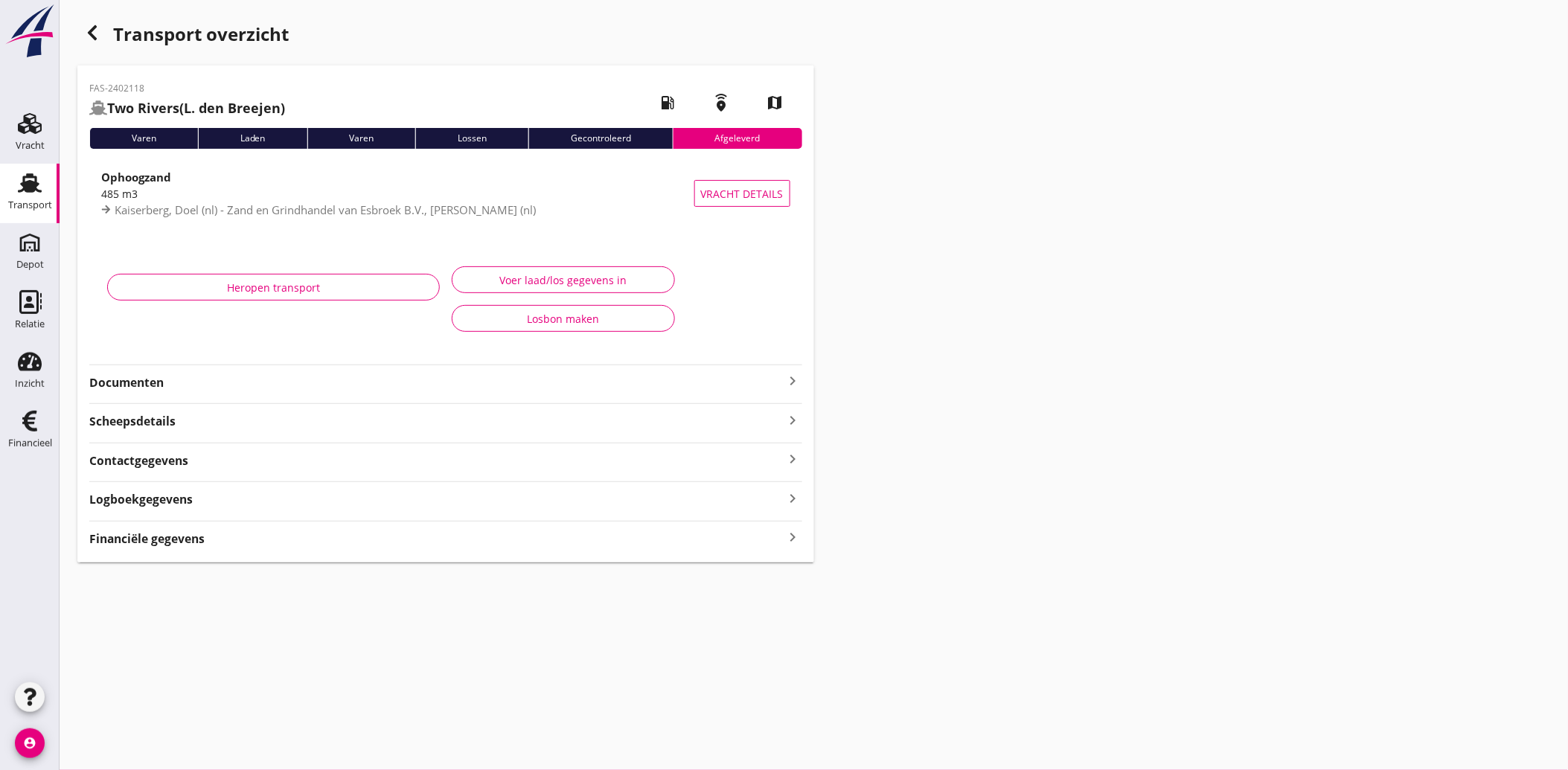
click at [131, 384] on strong "Documenten" at bounding box center [437, 382] width 695 height 17
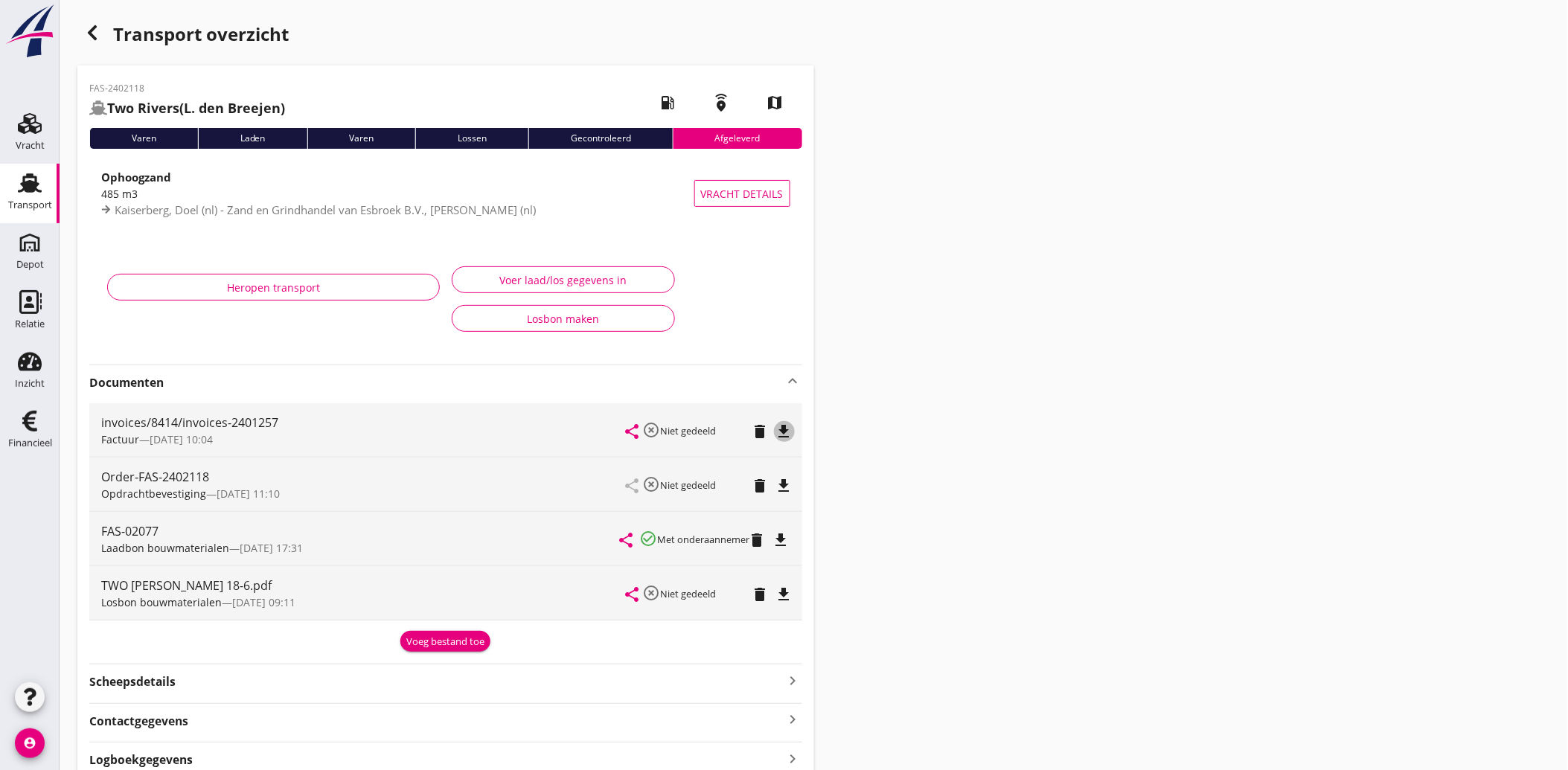
click at [787, 424] on icon "file_download" at bounding box center [784, 432] width 18 height 18
